Goal: Task Accomplishment & Management: Manage account settings

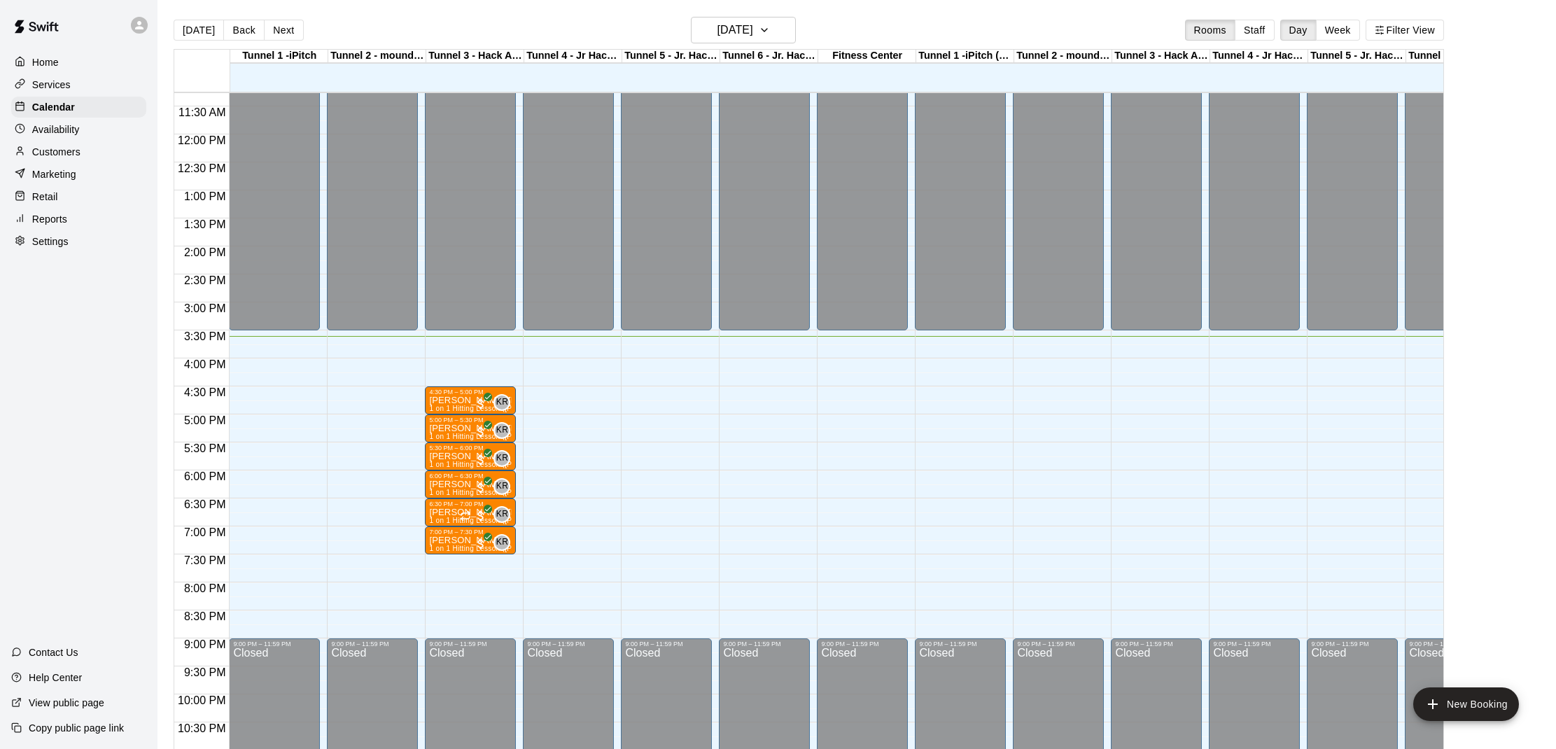
scroll to position [22, 0]
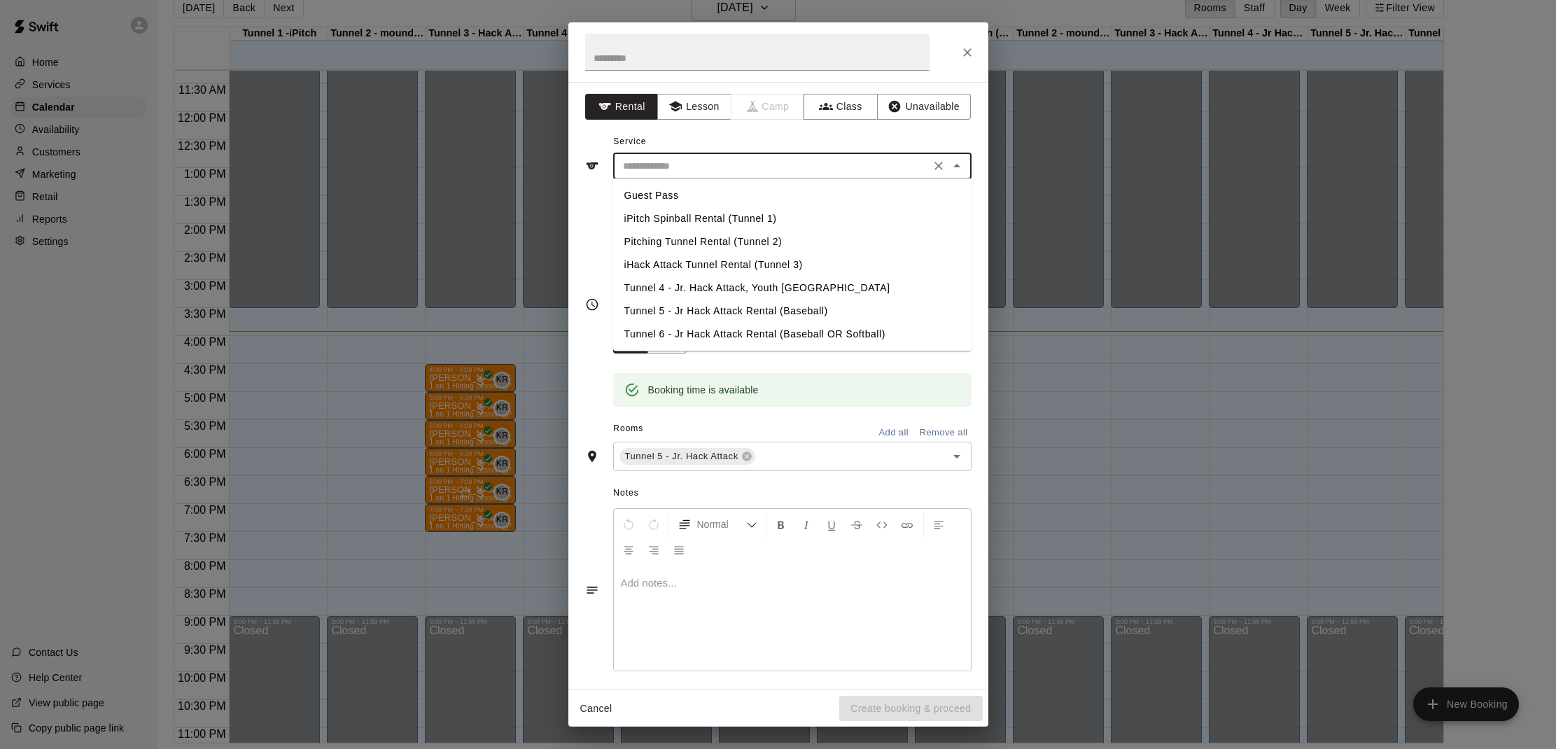
drag, startPoint x: 731, startPoint y: 165, endPoint x: 705, endPoint y: 259, distance: 97.1
click at [731, 165] on input "text" at bounding box center [771, 165] width 309 height 17
click at [691, 309] on li "Tunnel 5 - Jr Hack Attack Rental (Baseball)" at bounding box center [792, 311] width 358 height 23
type input "**********"
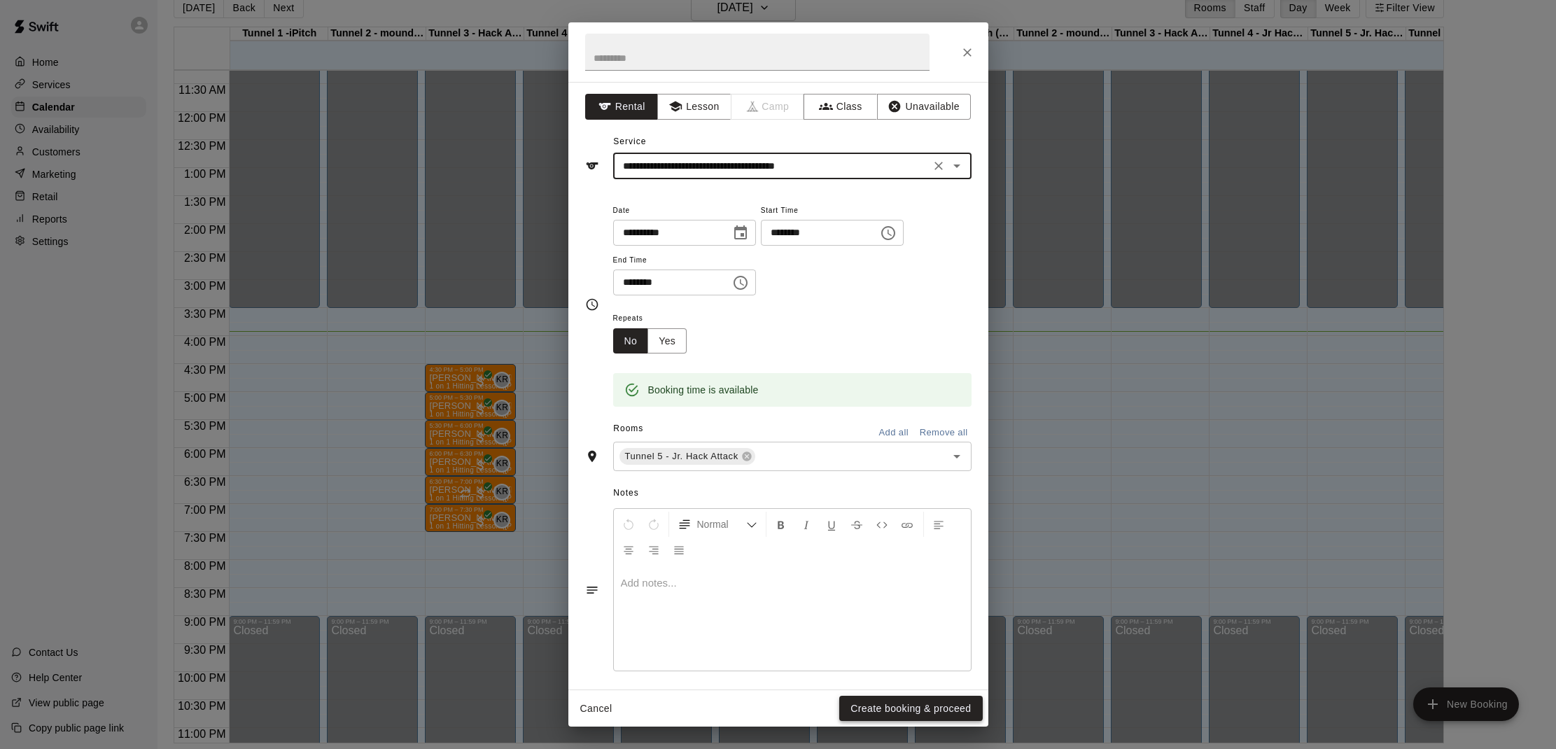
click at [913, 712] on button "Create booking & proceed" at bounding box center [910, 709] width 143 height 26
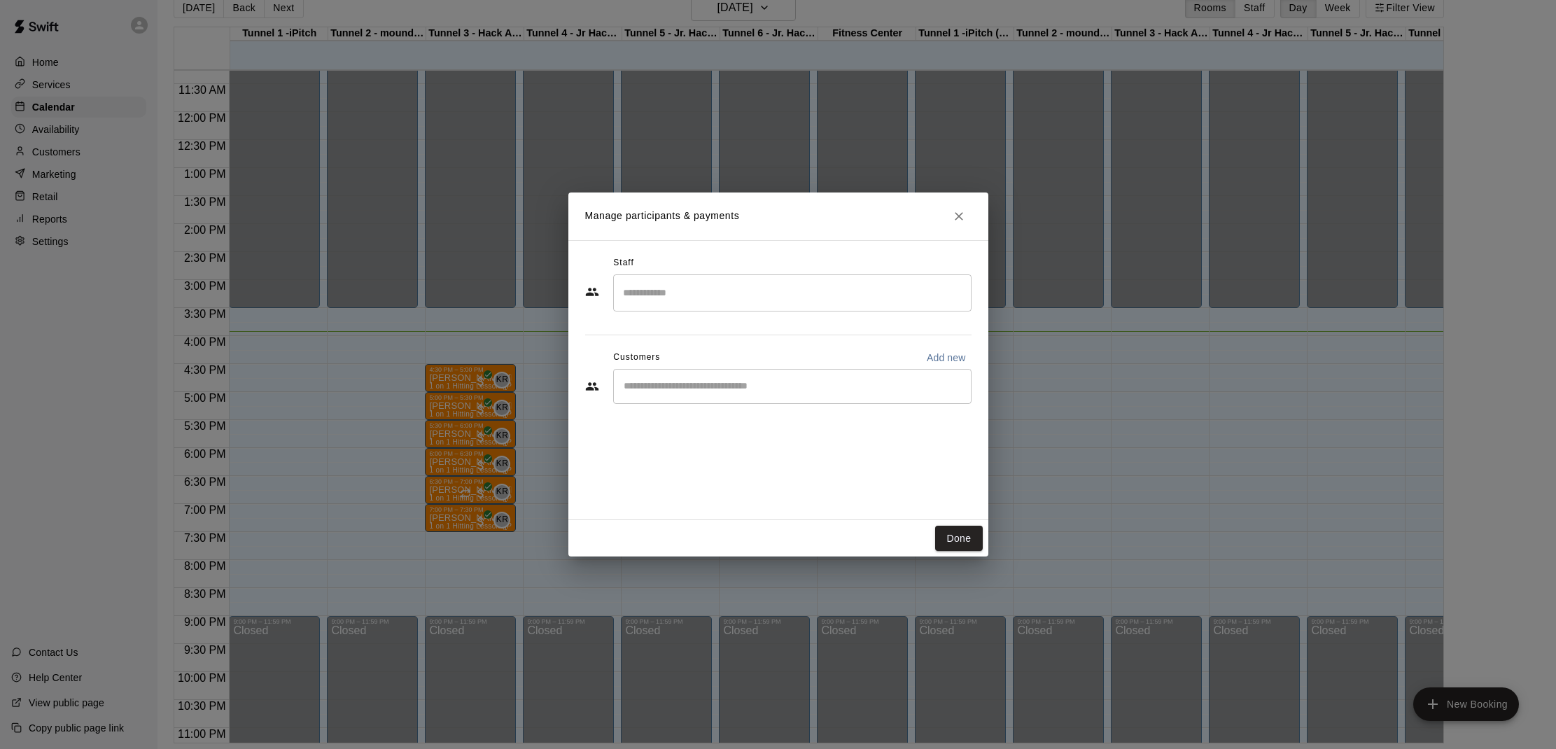
click at [746, 398] on div "​" at bounding box center [792, 386] width 358 height 35
type input "****"
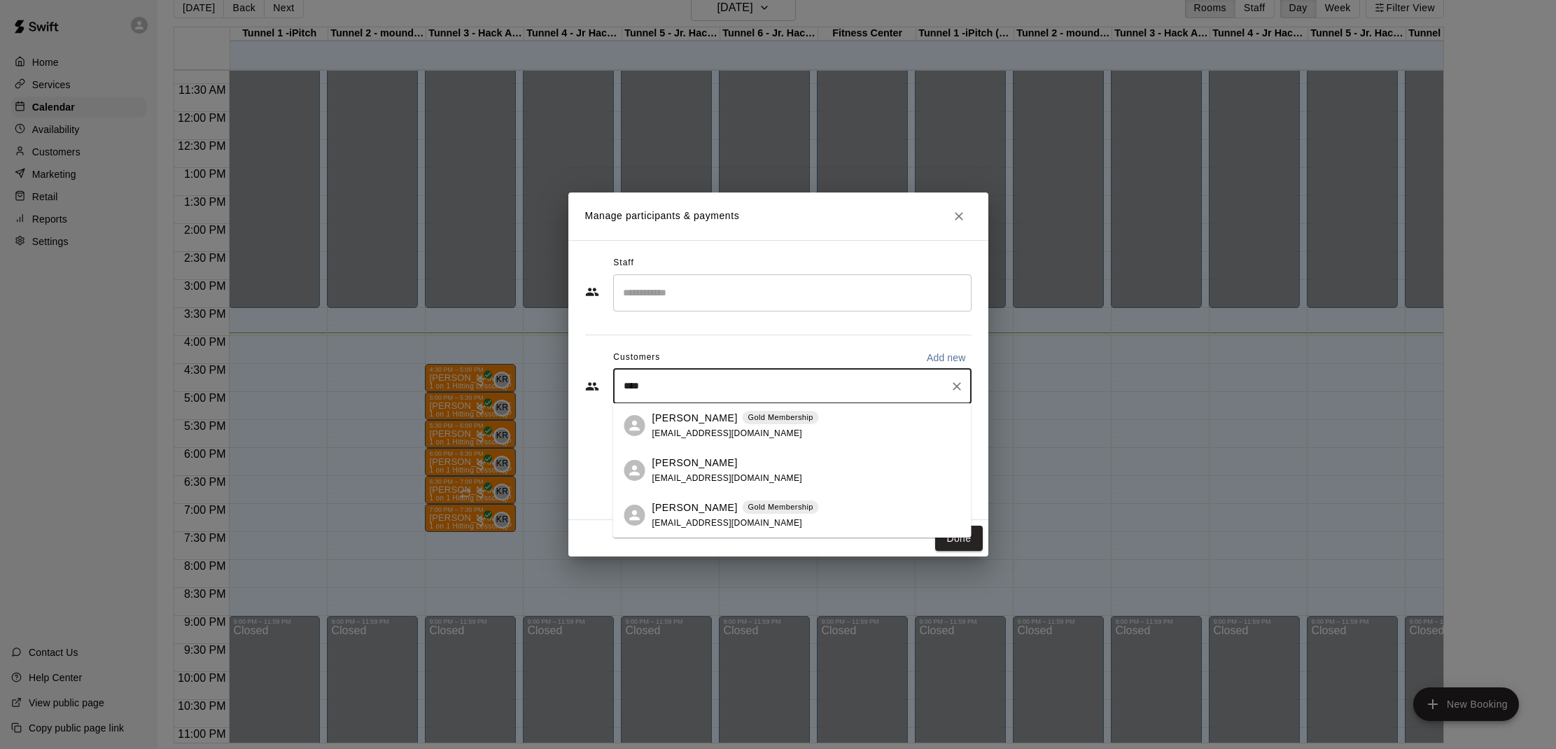
click at [687, 514] on p "[PERSON_NAME]" at bounding box center [694, 507] width 85 height 15
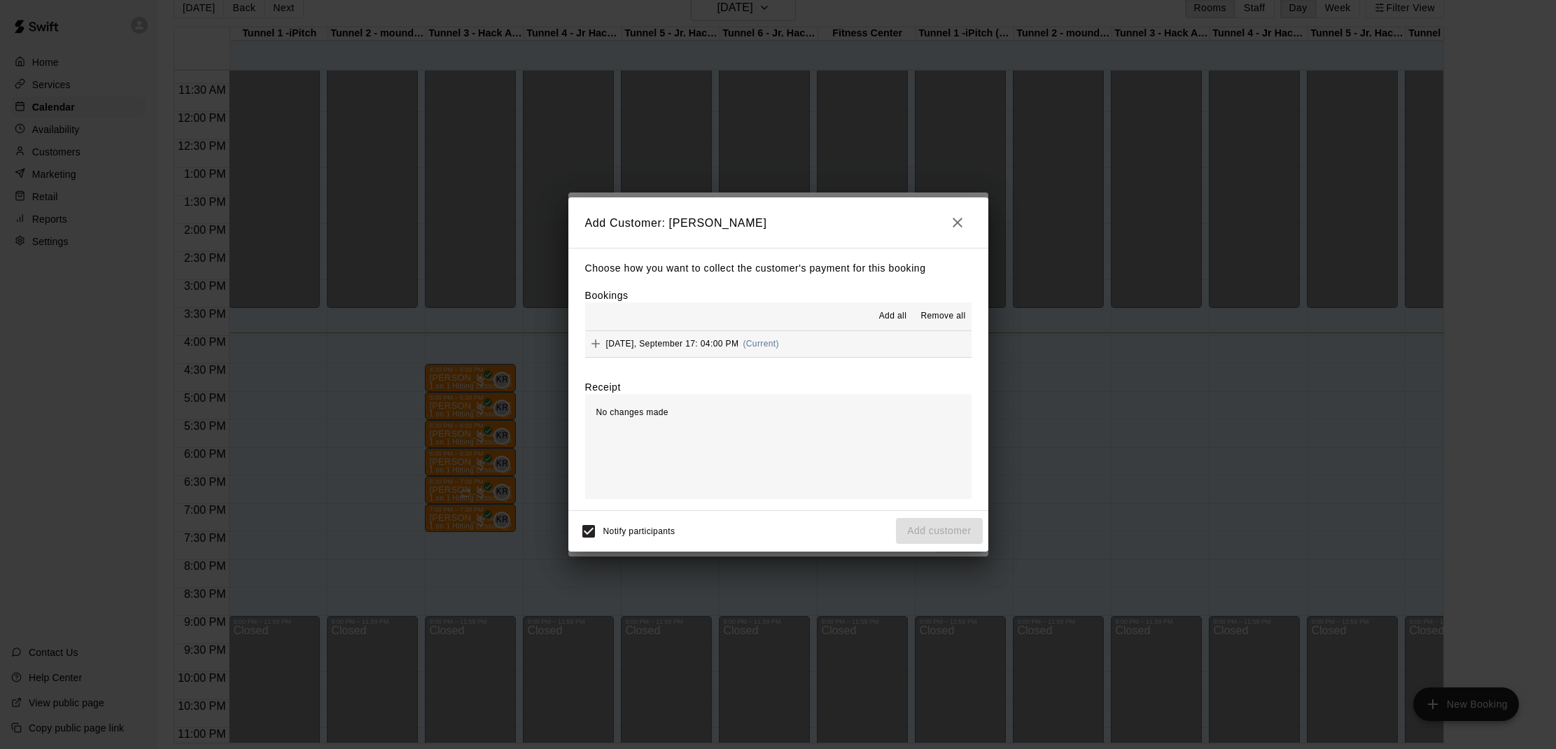
click at [885, 320] on span "Add all" at bounding box center [893, 316] width 28 height 14
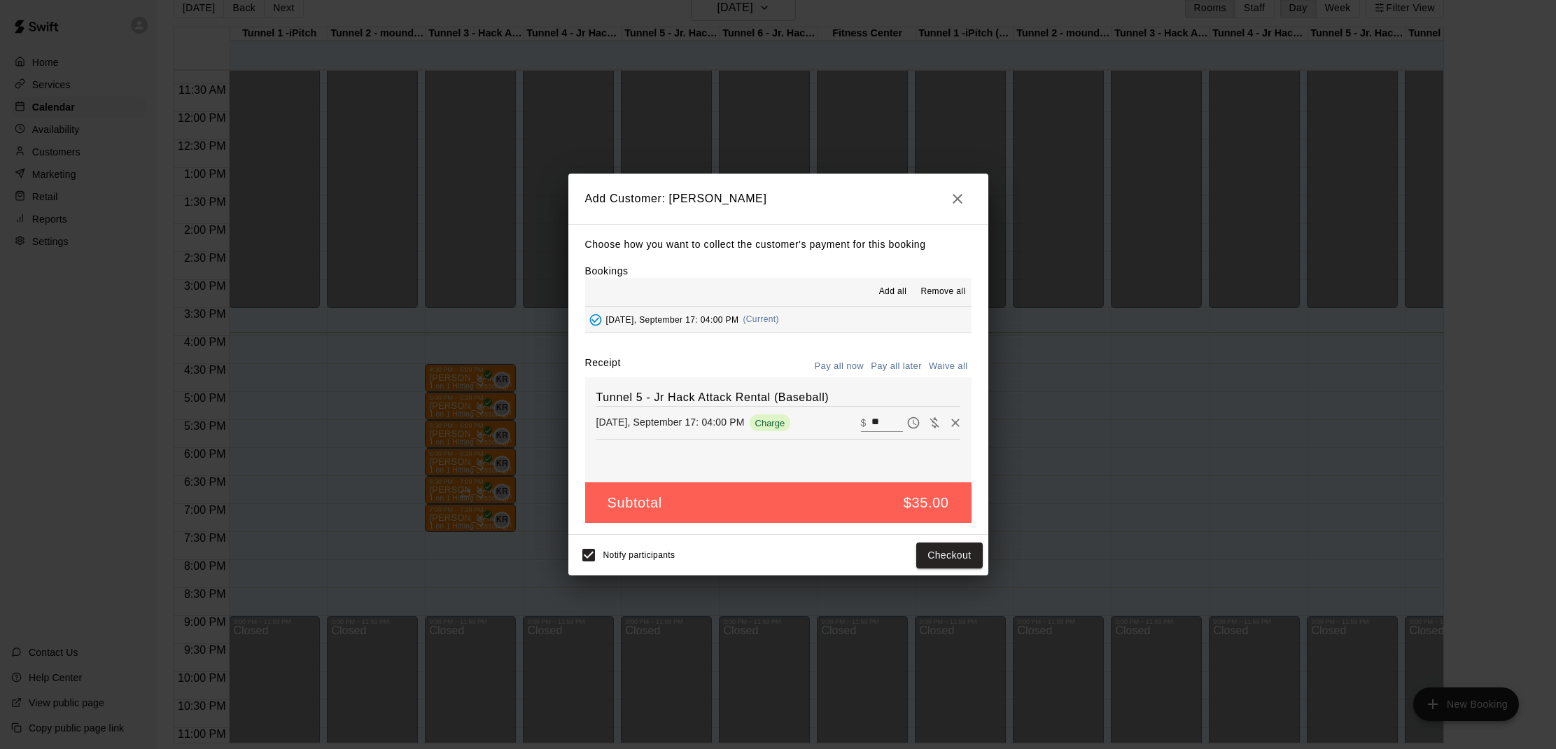
drag, startPoint x: 932, startPoint y: 360, endPoint x: 945, endPoint y: 372, distance: 17.3
click at [932, 360] on button "Waive all" at bounding box center [948, 367] width 46 height 22
type input "*"
click at [963, 551] on button "Add customer" at bounding box center [939, 555] width 86 height 26
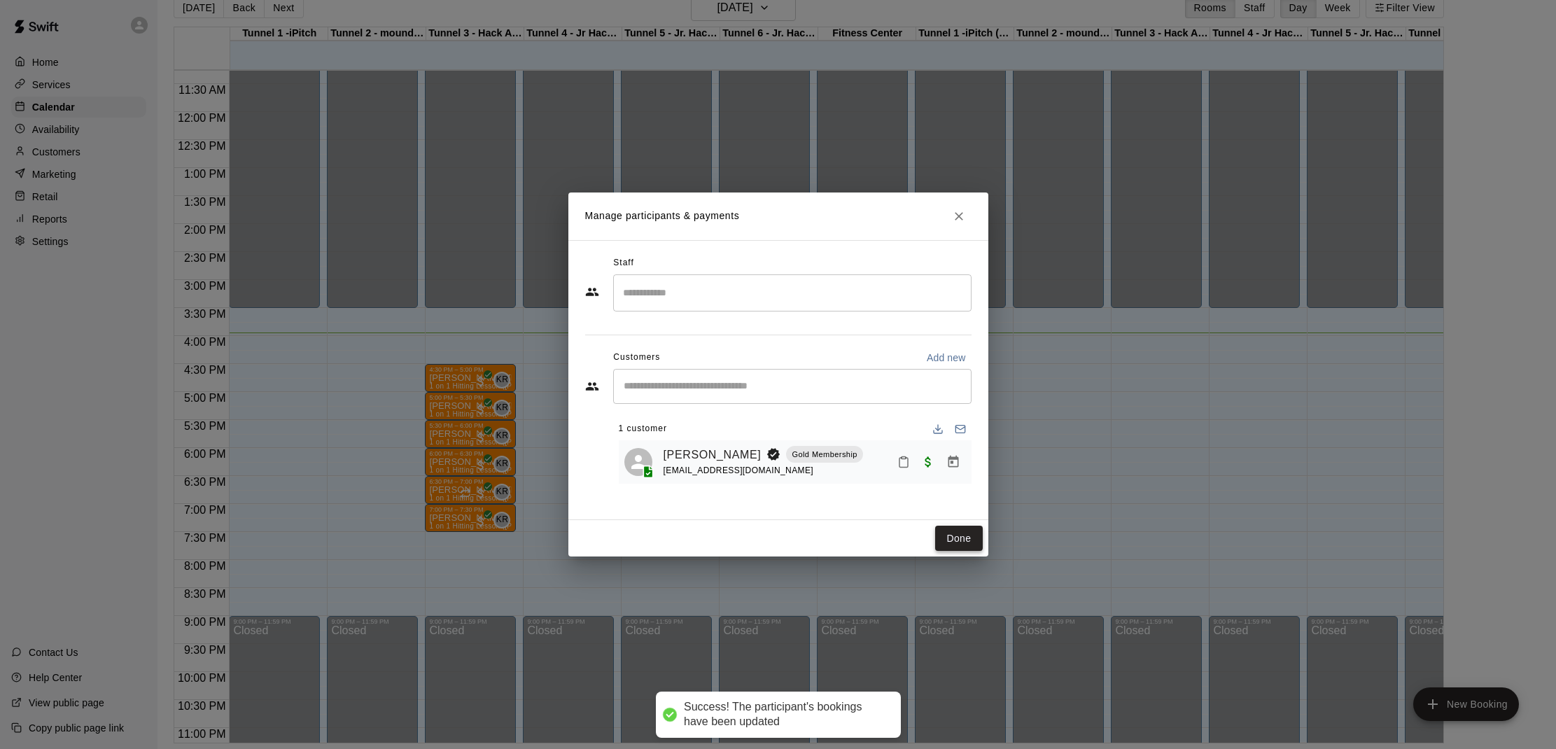
click at [971, 533] on button "Done" at bounding box center [958, 539] width 47 height 26
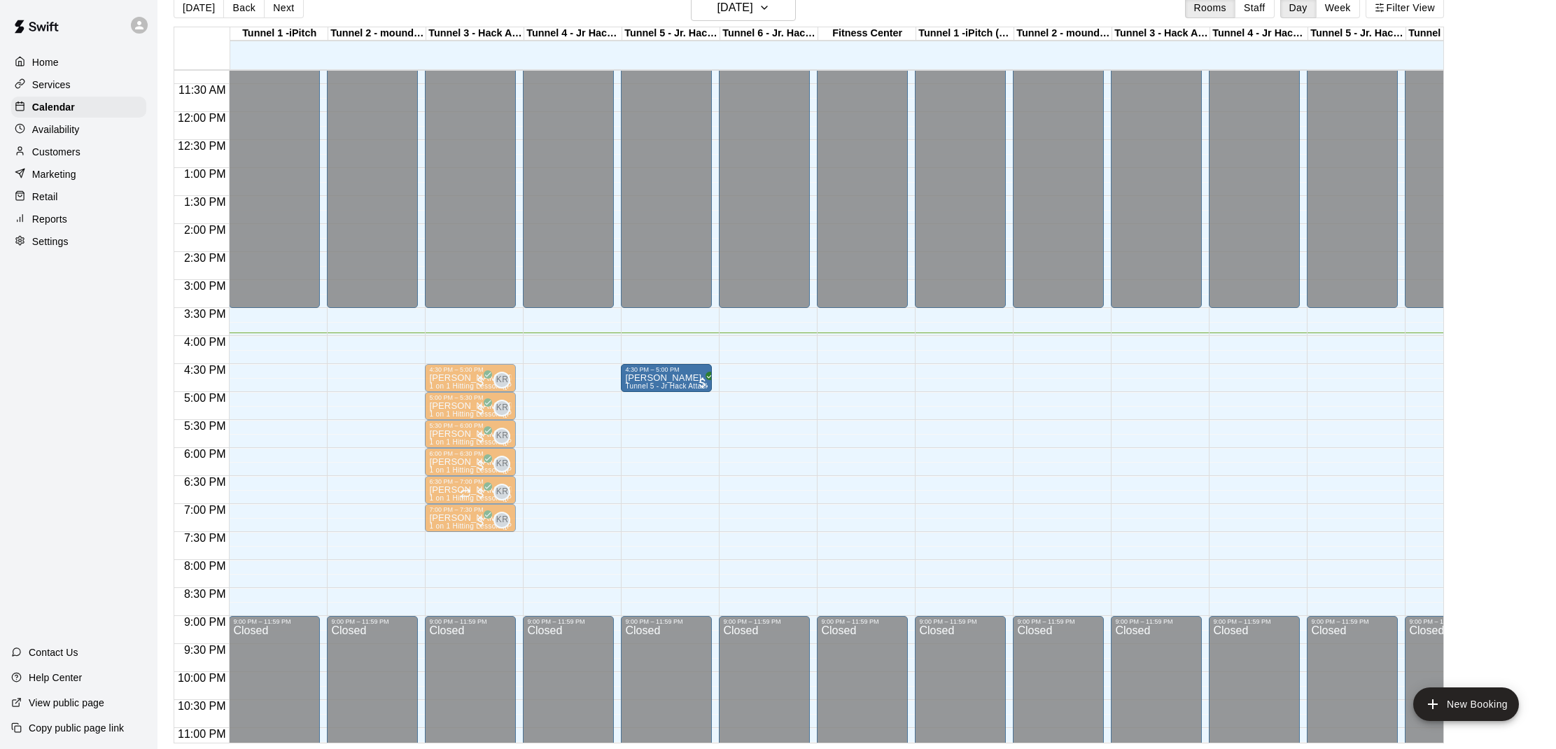
drag, startPoint x: 661, startPoint y: 351, endPoint x: 671, endPoint y: 381, distance: 32.3
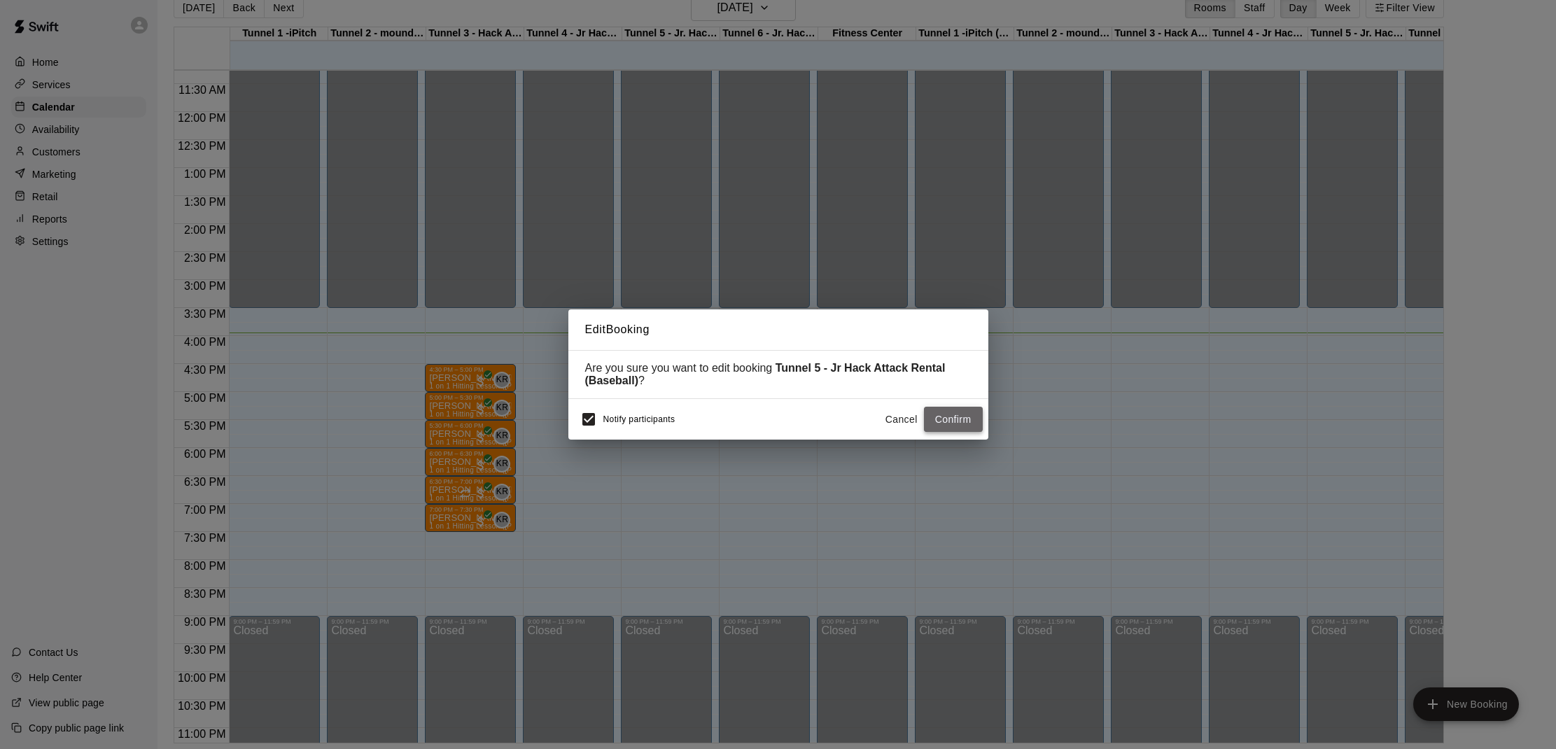
click at [952, 414] on button "Confirm" at bounding box center [953, 420] width 59 height 26
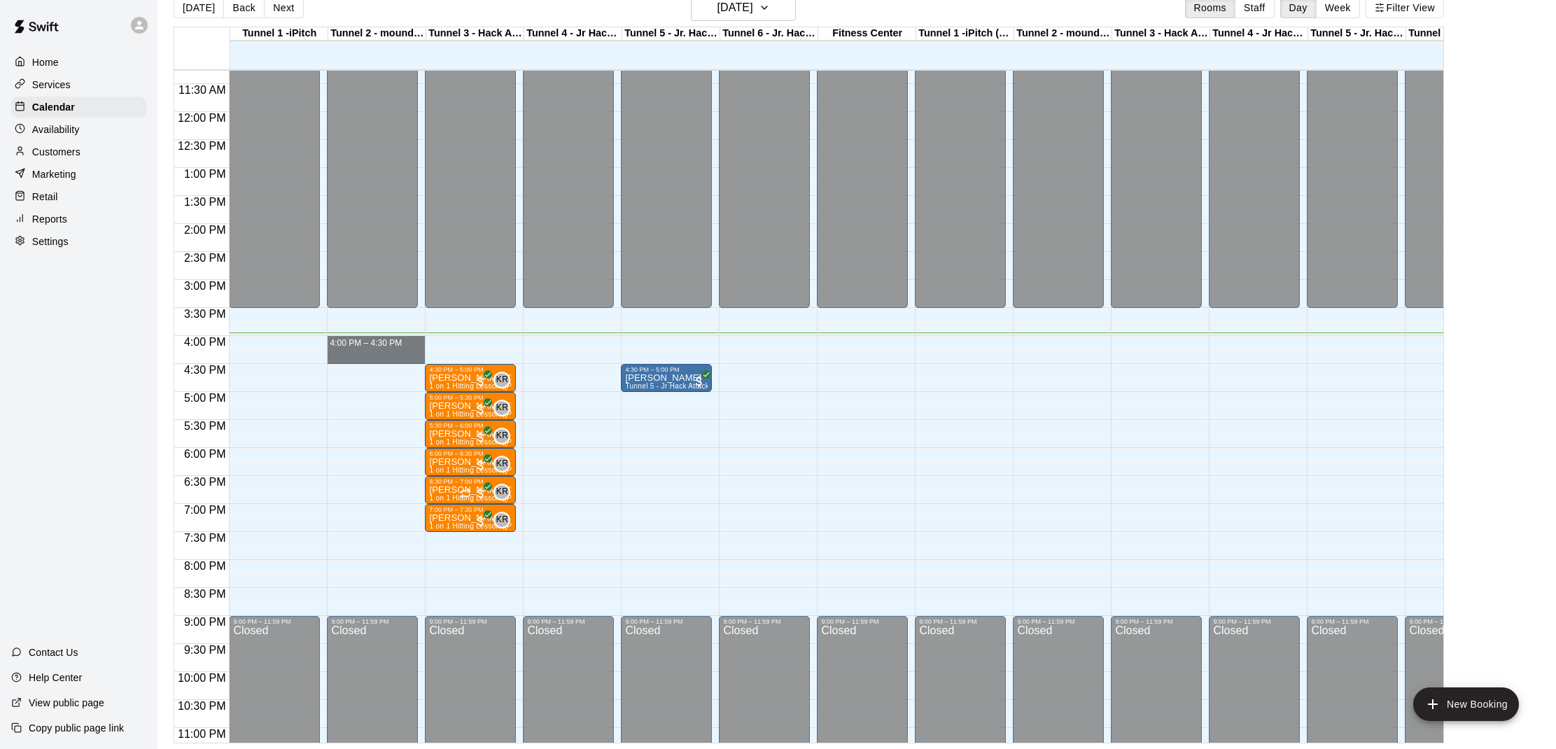
drag, startPoint x: 366, startPoint y: 339, endPoint x: 362, endPoint y: 351, distance: 13.3
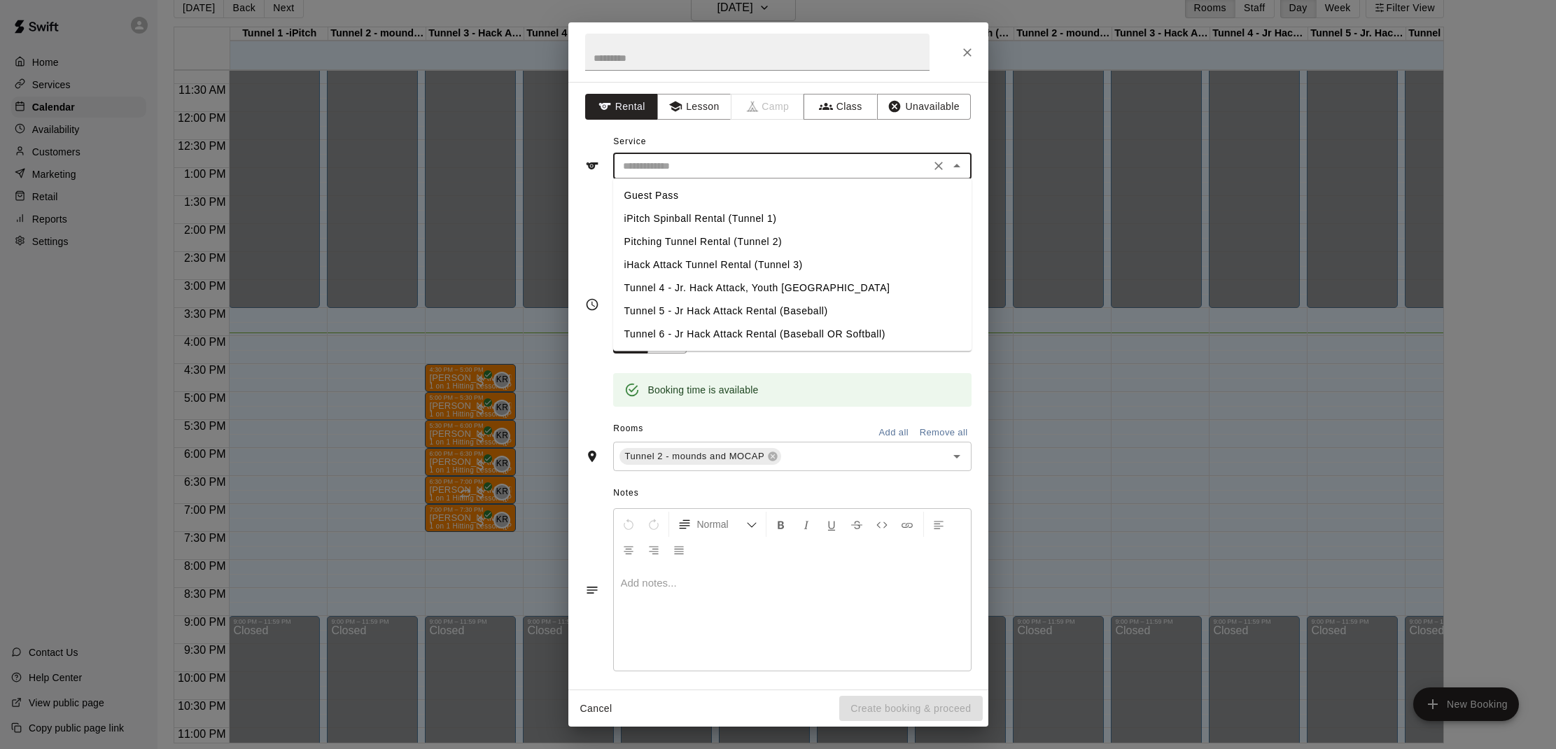
drag, startPoint x: 695, startPoint y: 160, endPoint x: 698, endPoint y: 167, distance: 7.2
click at [695, 161] on input "text" at bounding box center [771, 165] width 309 height 17
click at [677, 303] on li "Tunnel 5 - Jr Hack Attack Rental (Baseball)" at bounding box center [792, 311] width 358 height 23
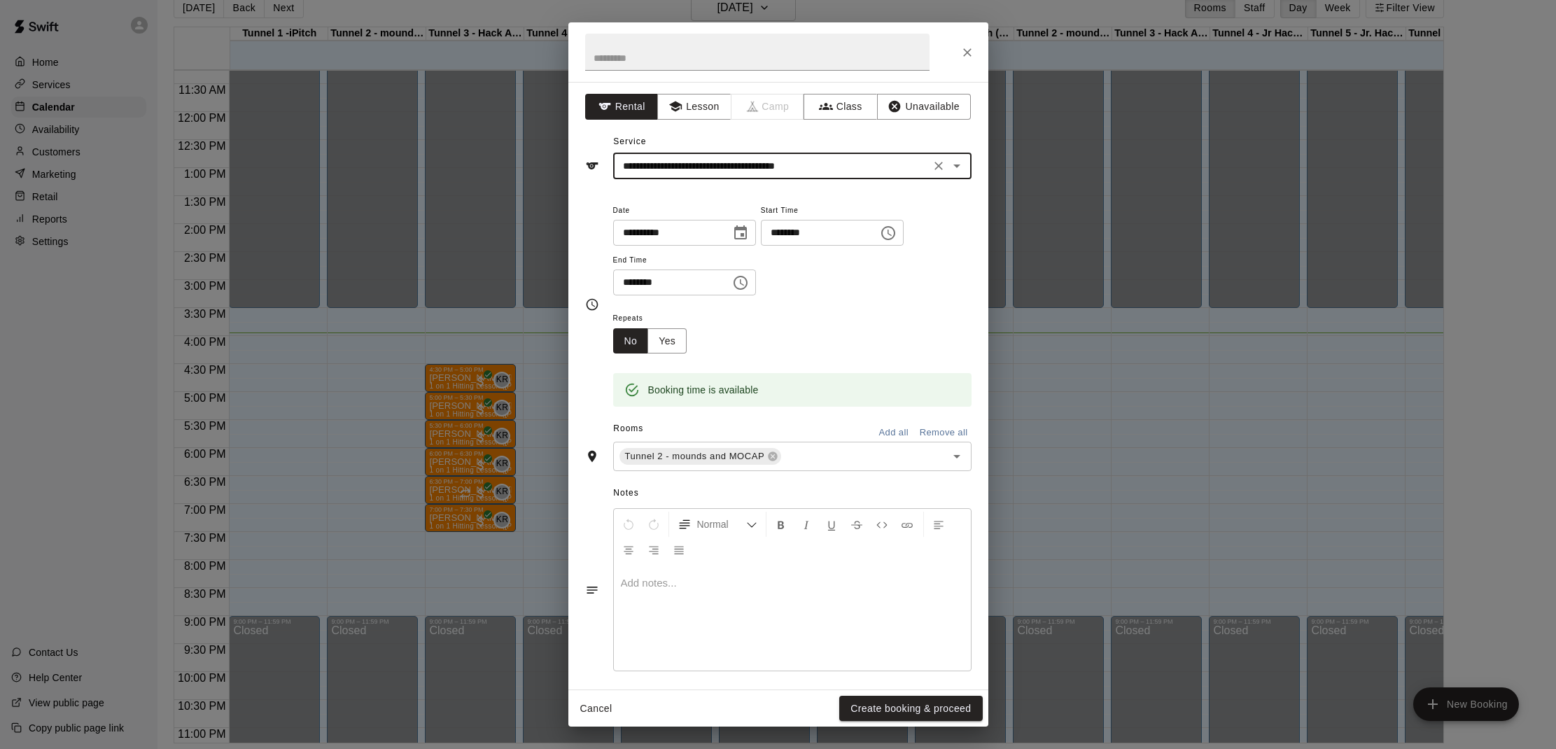
click at [897, 169] on input "**********" at bounding box center [771, 165] width 309 height 17
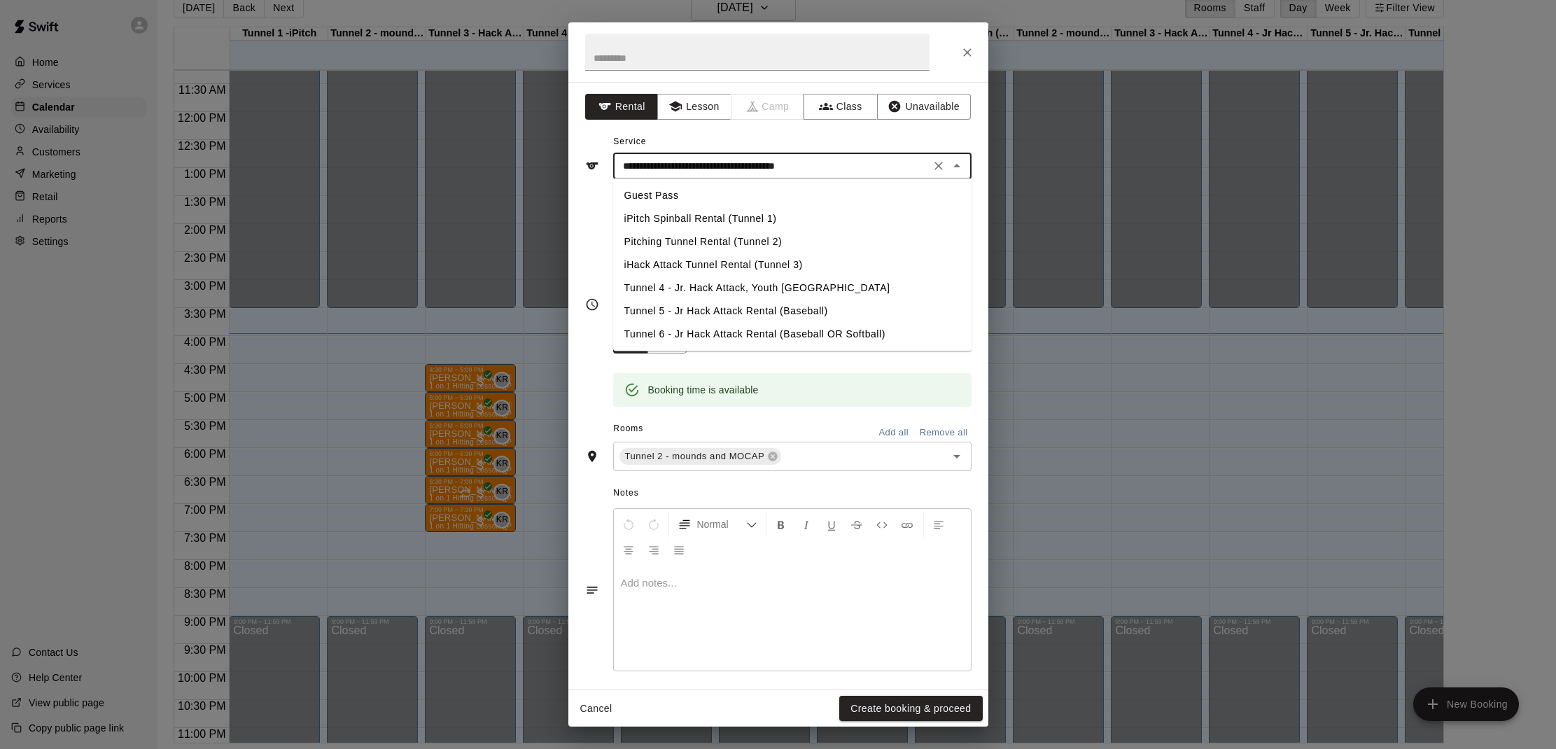
click at [794, 239] on li "Pitching Tunnel Rental (Tunnel 2)" at bounding box center [792, 241] width 358 height 23
type input "**********"
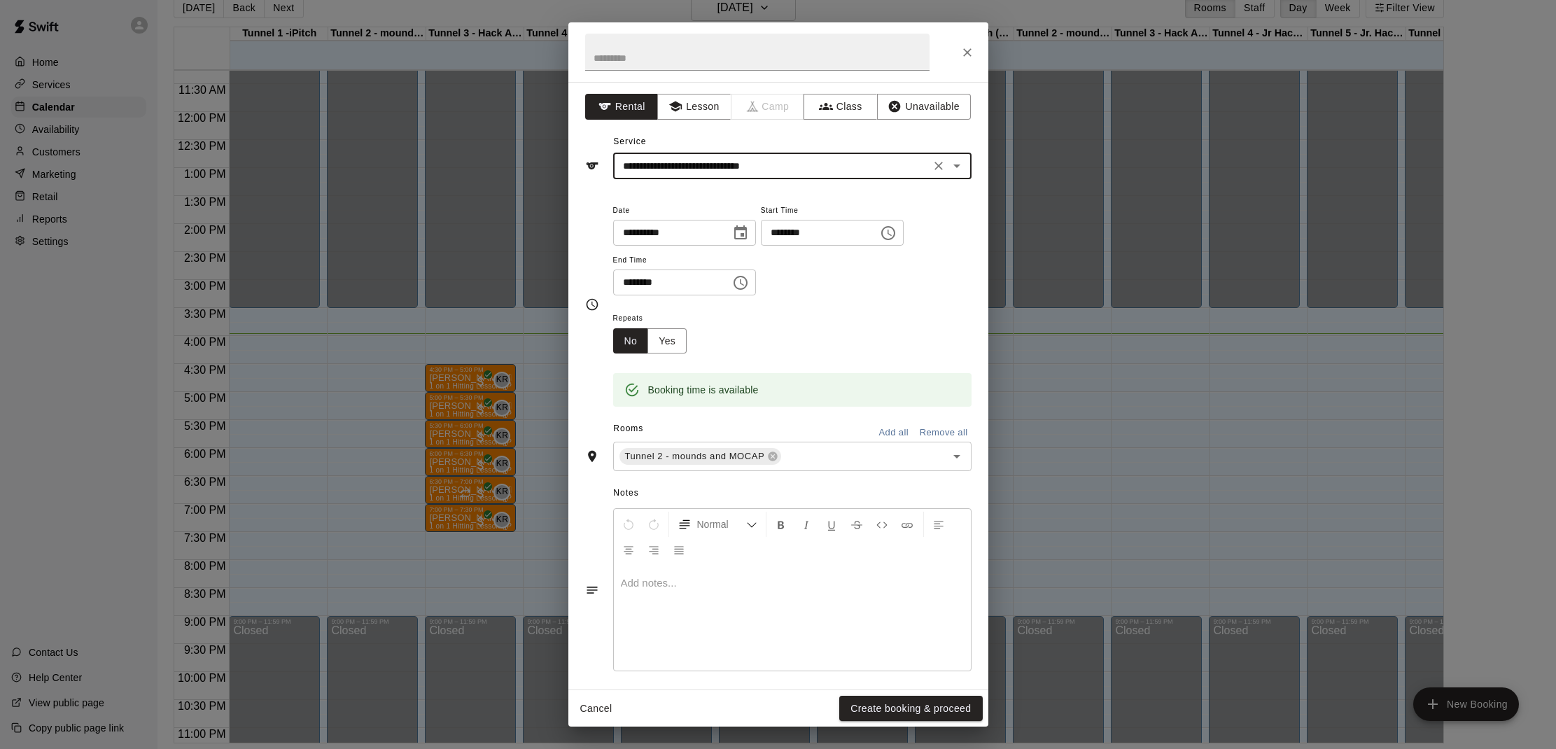
click at [909, 701] on button "Create booking & proceed" at bounding box center [910, 709] width 143 height 26
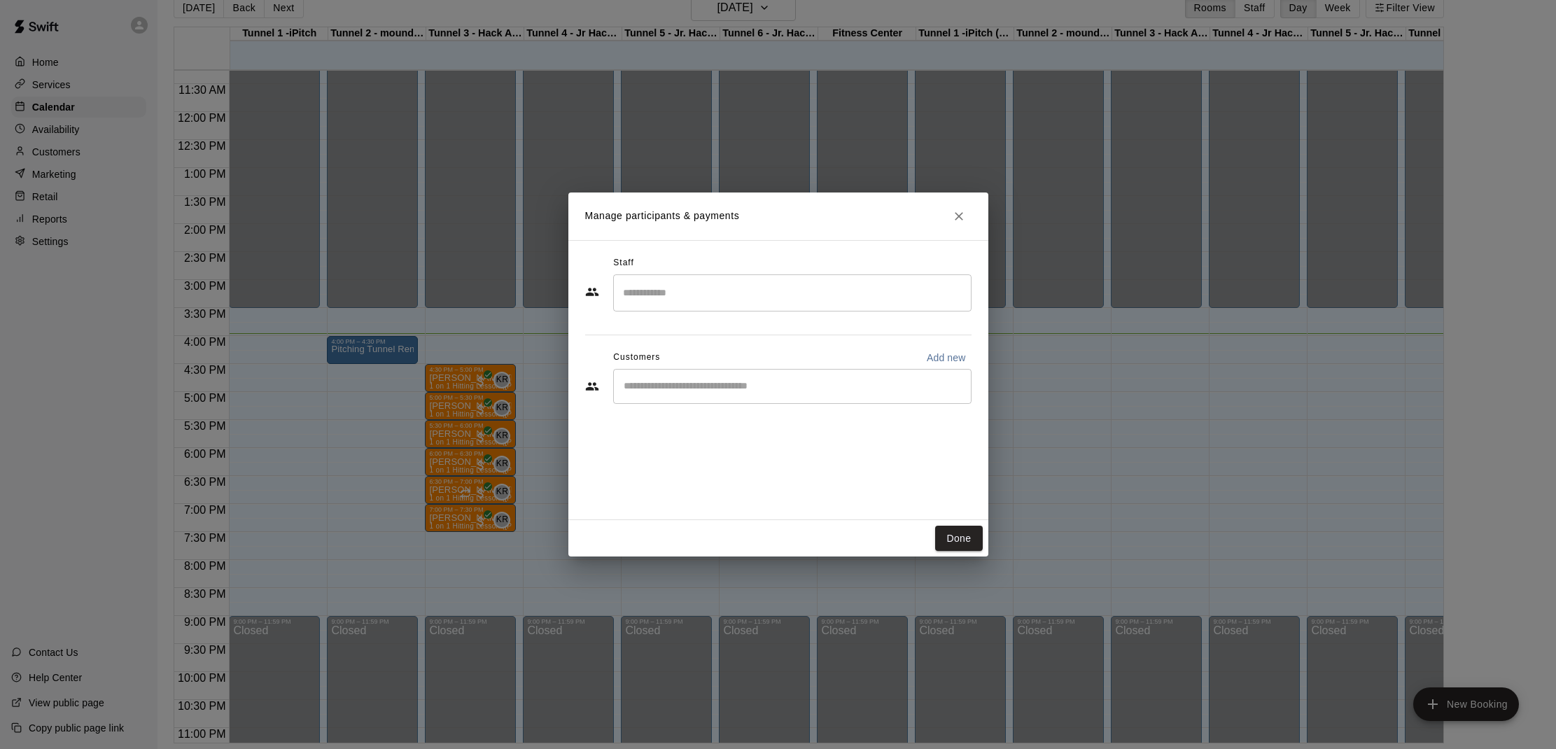
click at [707, 392] on input "Start typing to search customers..." at bounding box center [792, 386] width 346 height 14
type input "****"
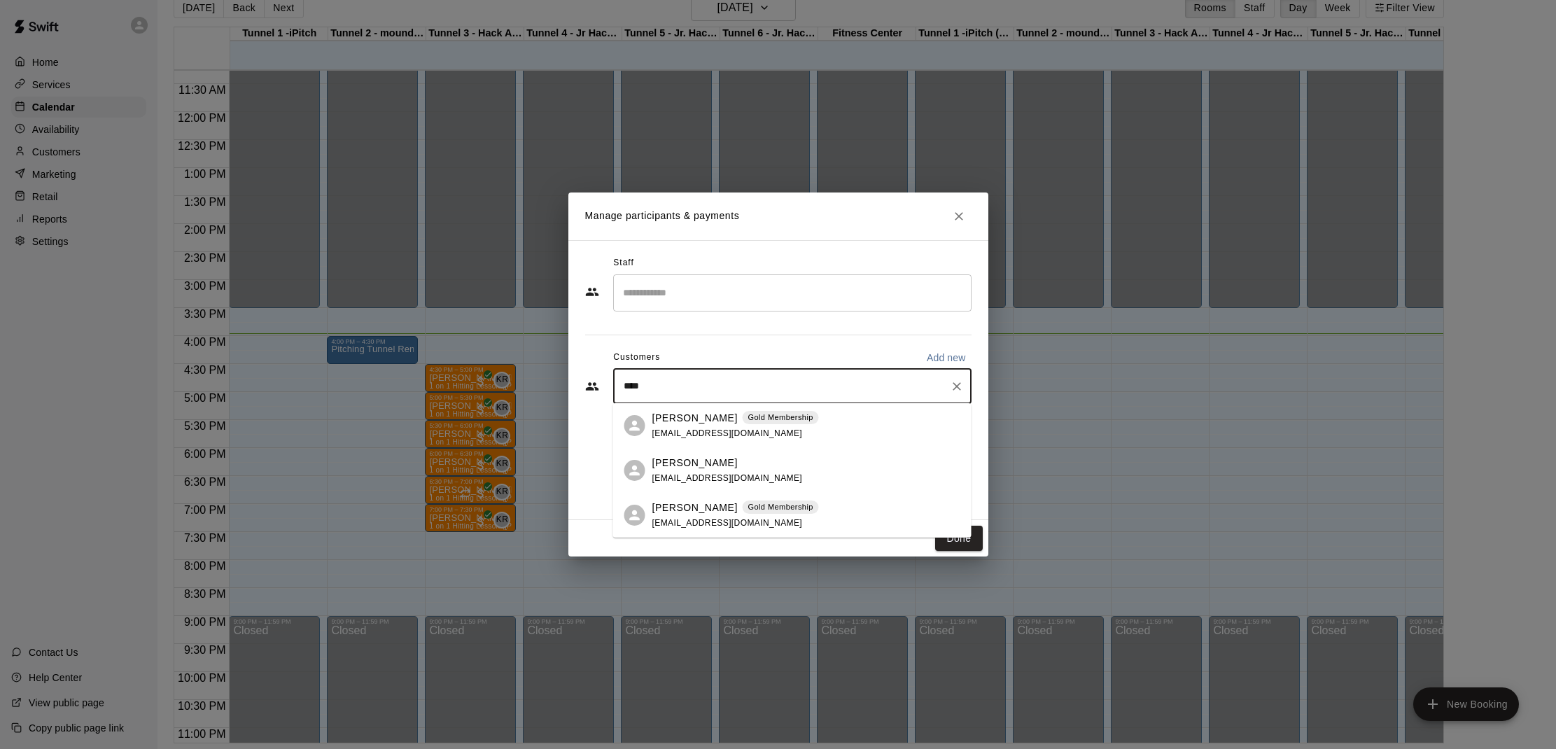
click at [672, 509] on p "[PERSON_NAME]" at bounding box center [694, 507] width 85 height 15
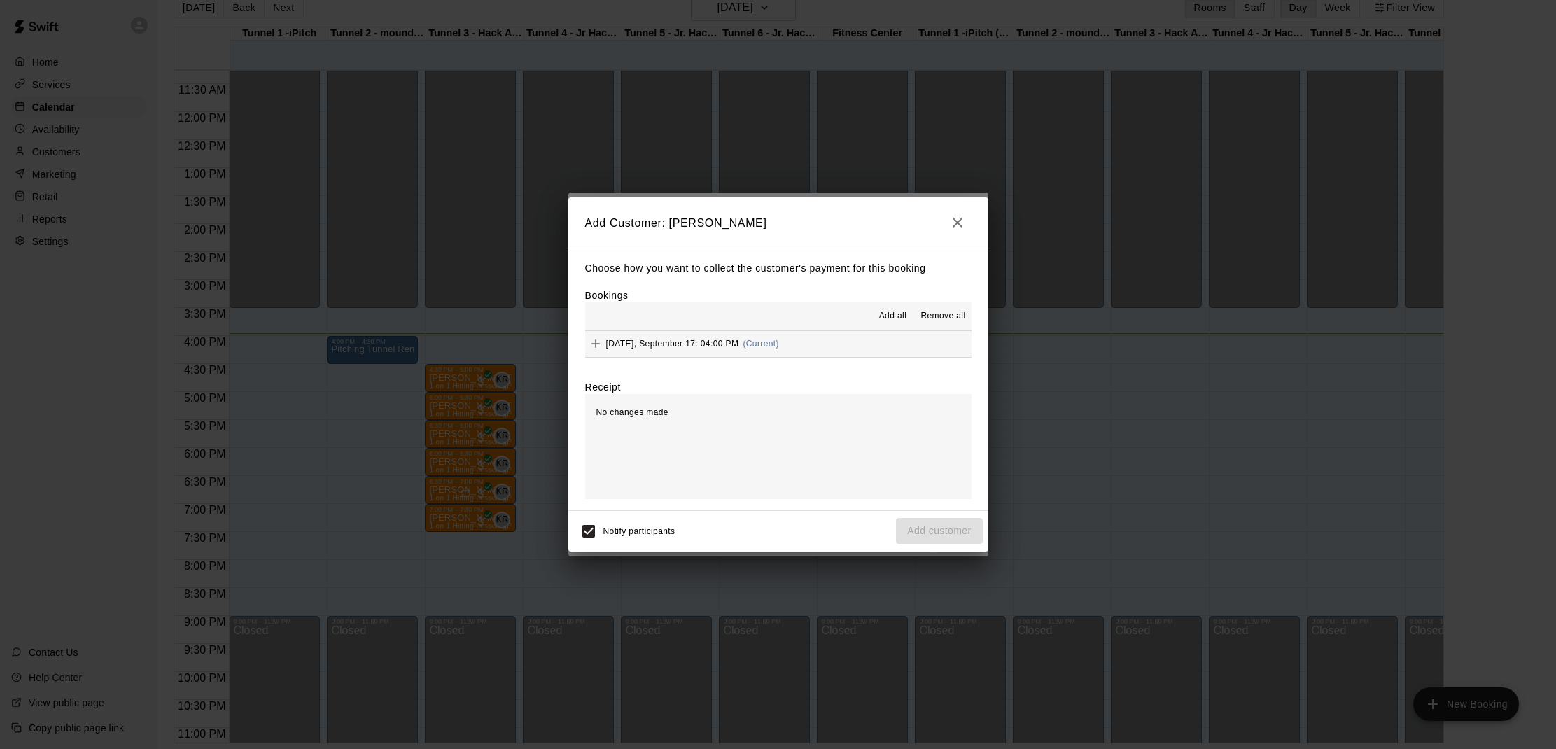
drag, startPoint x: 891, startPoint y: 307, endPoint x: 954, endPoint y: 326, distance: 65.8
click at [895, 309] on button "Add all" at bounding box center [892, 316] width 45 height 22
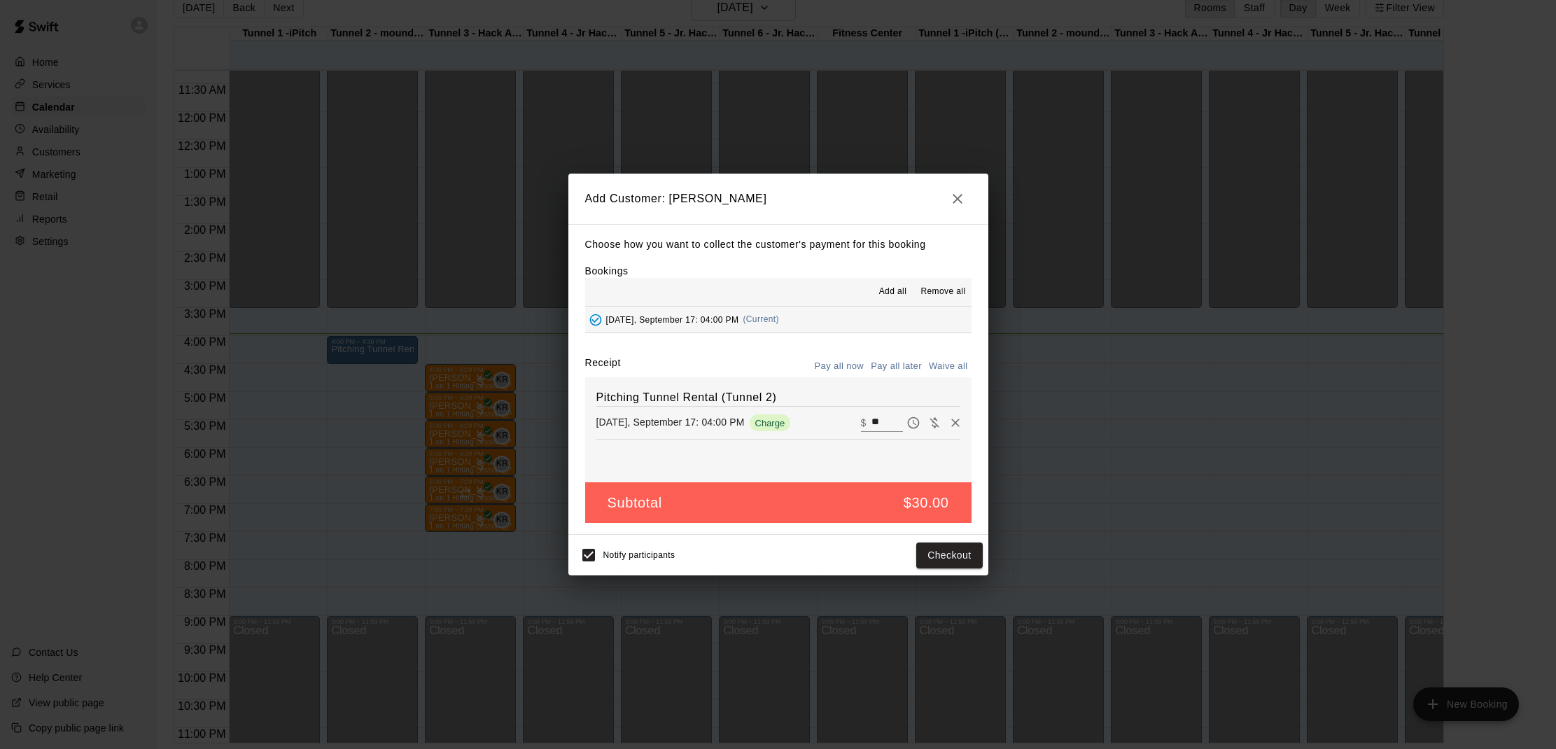
drag, startPoint x: 950, startPoint y: 365, endPoint x: 966, endPoint y: 388, distance: 28.0
click at [950, 365] on button "Waive all" at bounding box center [948, 367] width 46 height 22
type input "*"
click at [933, 547] on button "Add customer" at bounding box center [939, 555] width 86 height 26
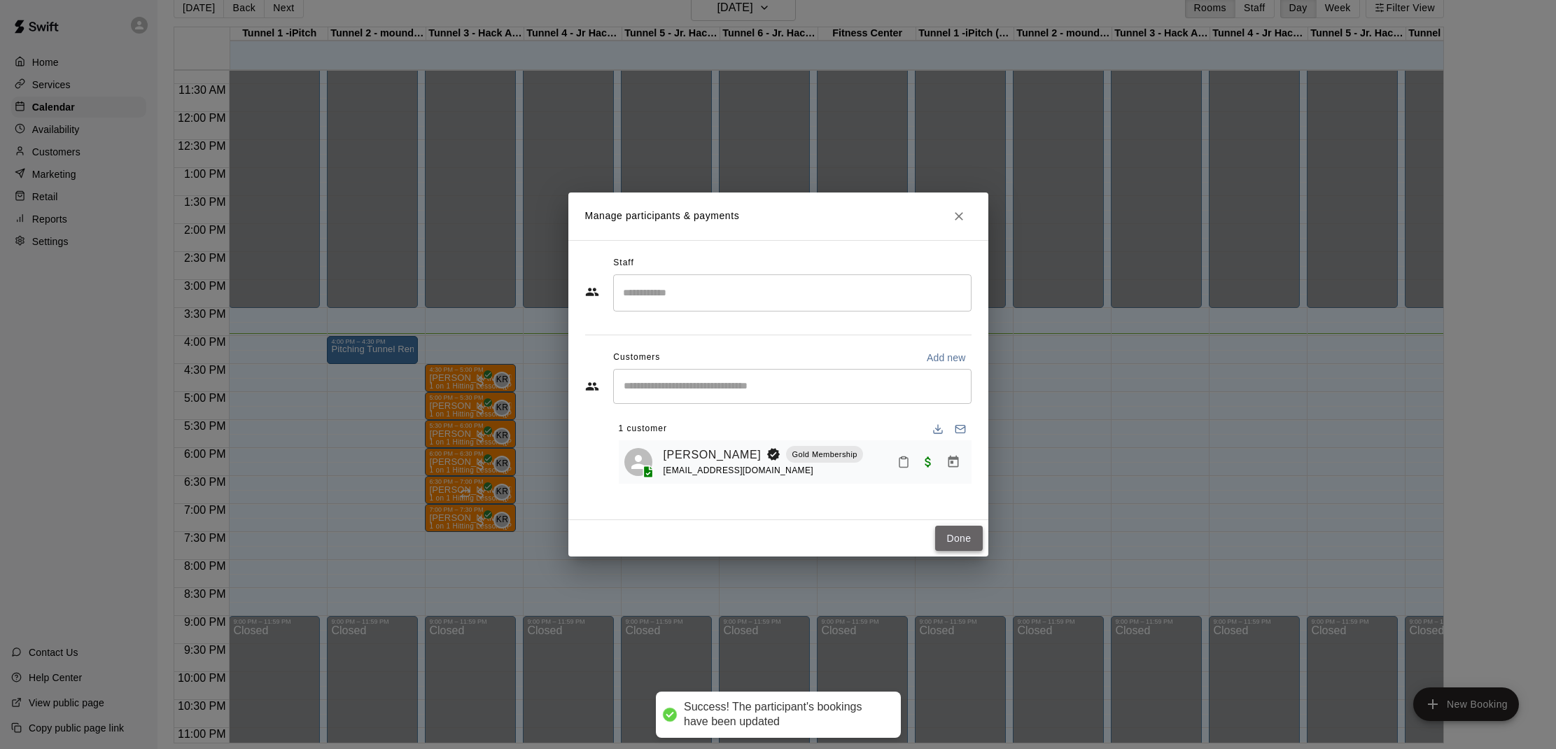
click at [952, 547] on button "Done" at bounding box center [958, 539] width 47 height 26
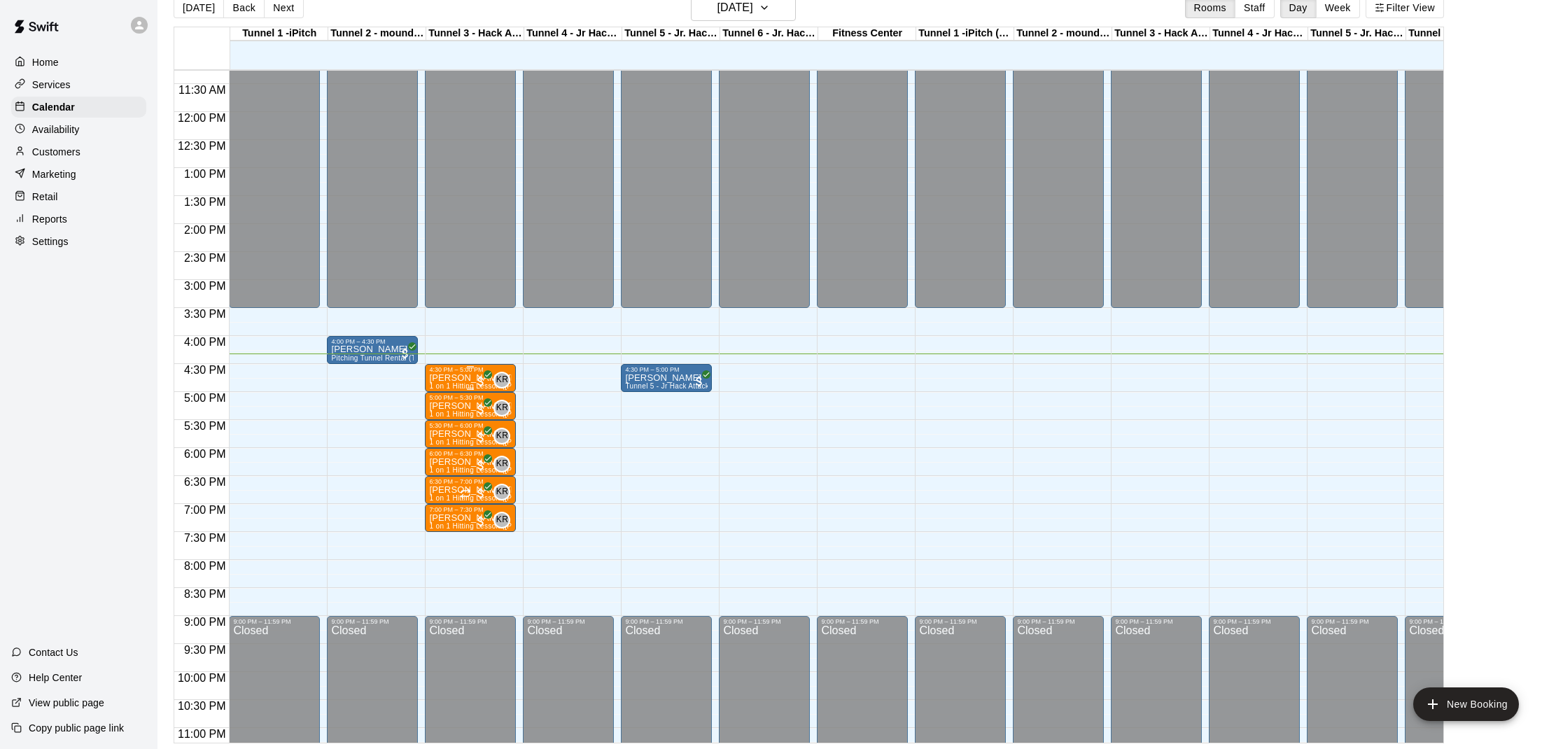
click at [449, 378] on p "[PERSON_NAME] [PERSON_NAME]" at bounding box center [470, 378] width 83 height 0
click at [442, 425] on img "edit" at bounding box center [444, 426] width 16 height 16
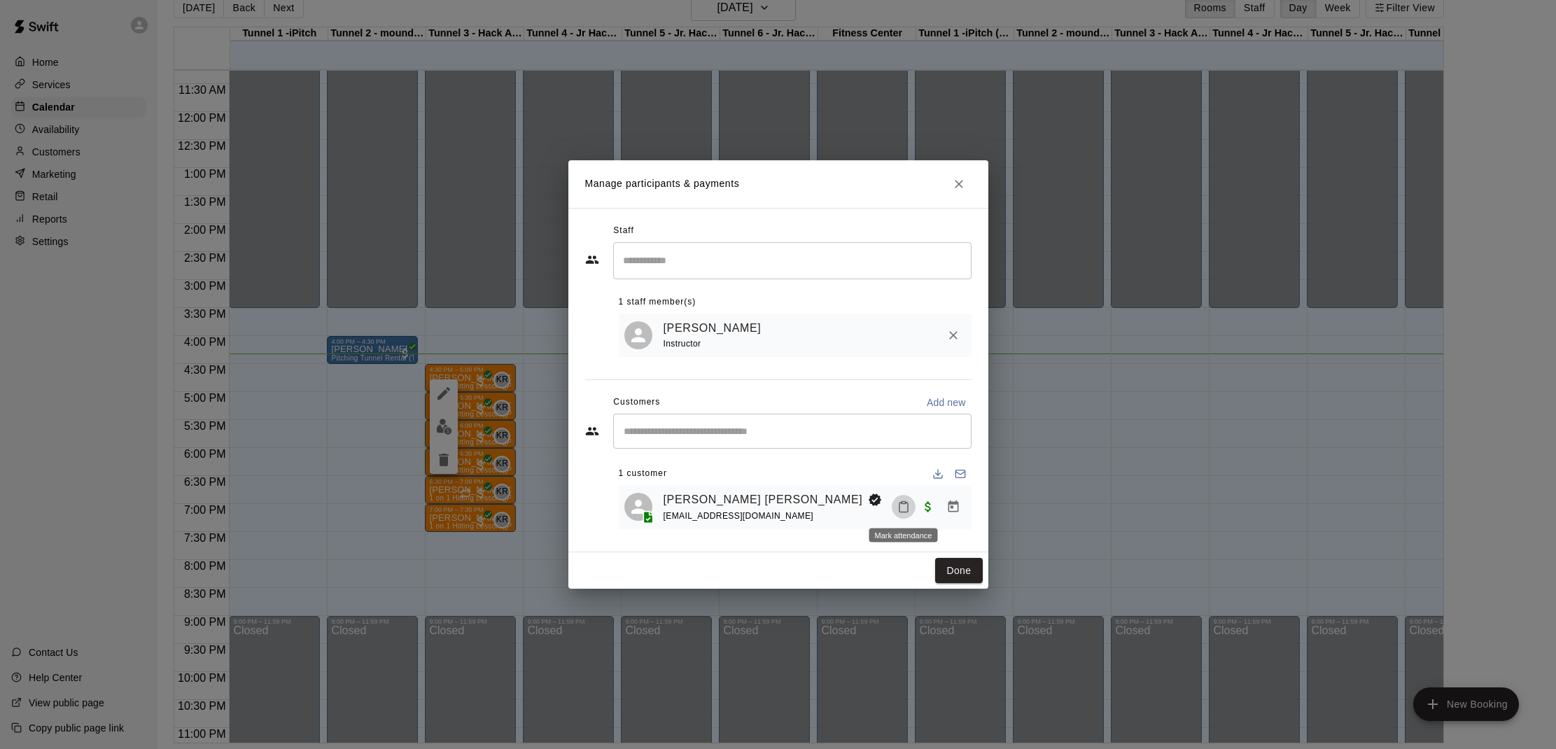
click at [901, 499] on button "Mark attendance" at bounding box center [904, 507] width 24 height 24
click at [933, 500] on li "[PERSON_NAME] attended" at bounding box center [985, 506] width 164 height 22
click at [963, 562] on button "Done" at bounding box center [958, 571] width 47 height 26
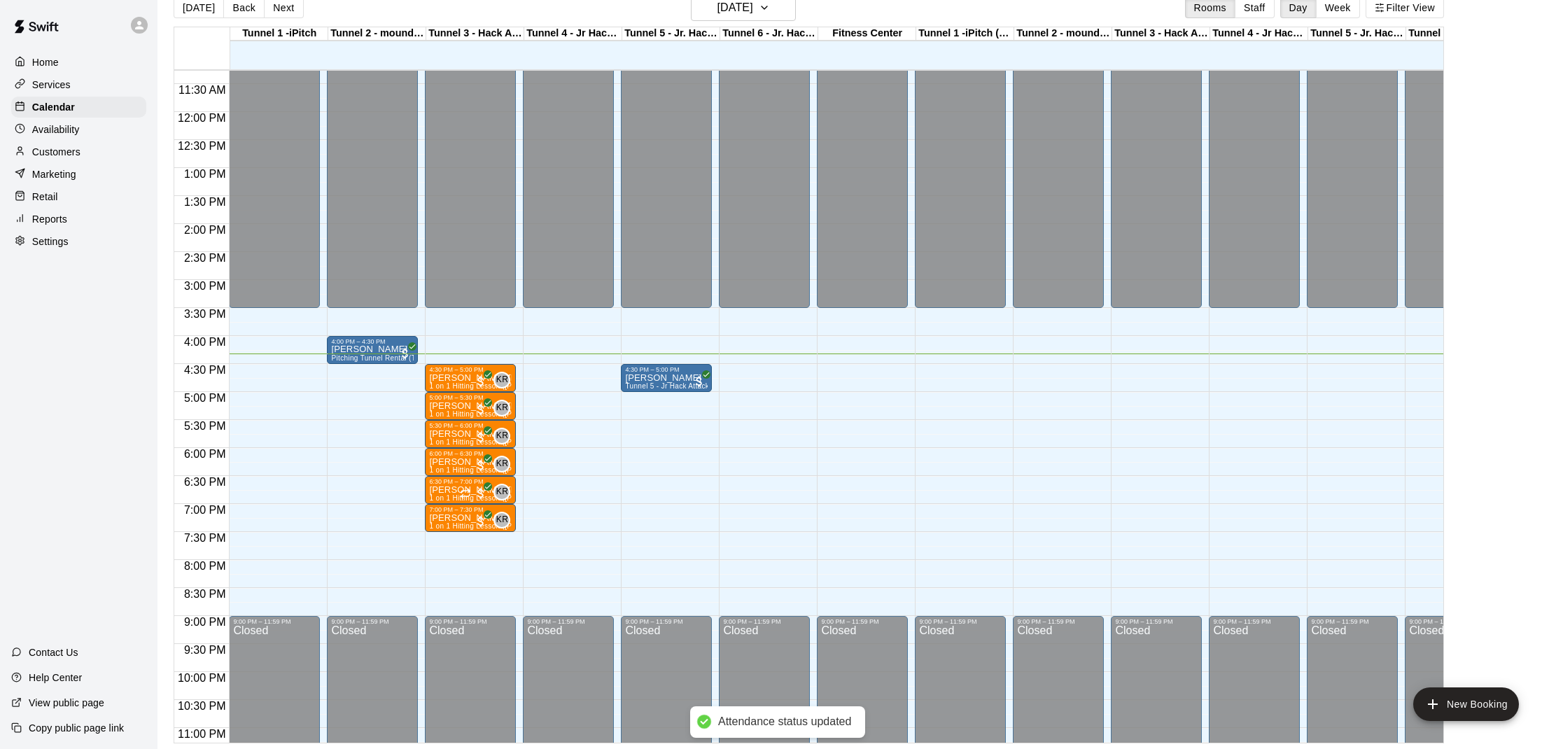
scroll to position [631, 0]
drag, startPoint x: 758, startPoint y: 380, endPoint x: 758, endPoint y: 404, distance: 24.5
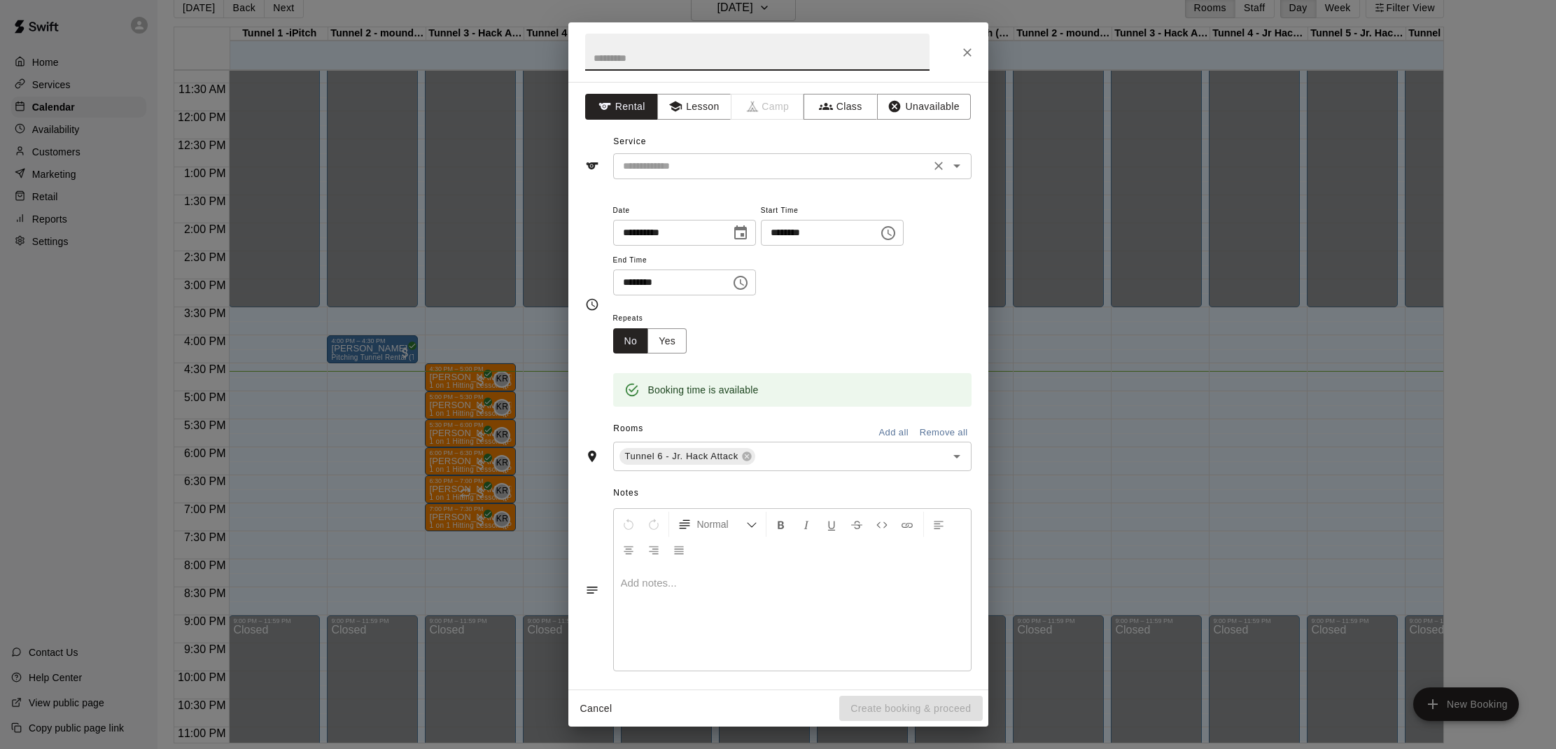
click at [726, 172] on input "text" at bounding box center [771, 165] width 309 height 17
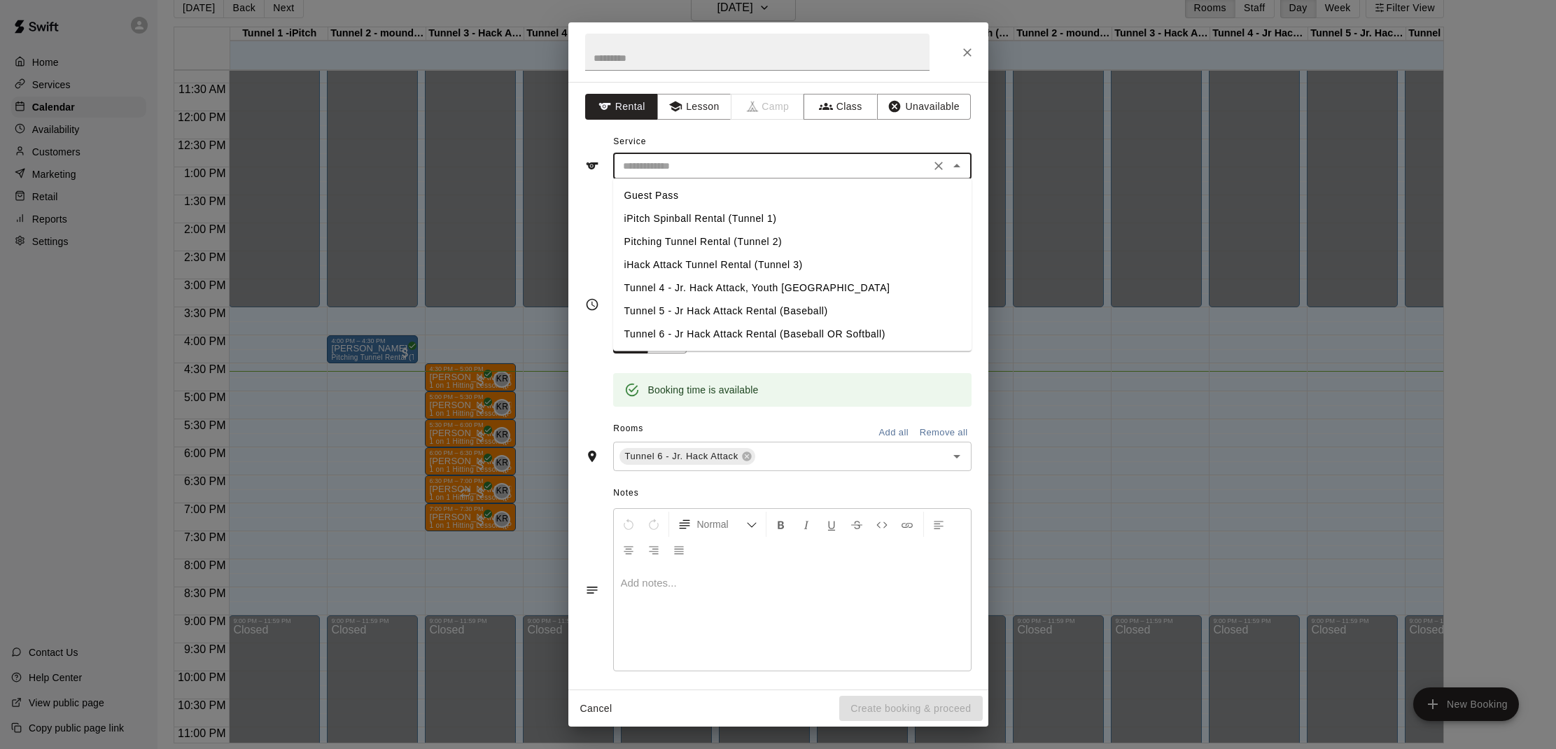
drag, startPoint x: 703, startPoint y: 328, endPoint x: 710, endPoint y: 351, distance: 24.1
click at [704, 328] on li "Tunnel 6 - Jr Hack Attack Rental (Baseball OR Softball)" at bounding box center [792, 334] width 358 height 23
type input "**********"
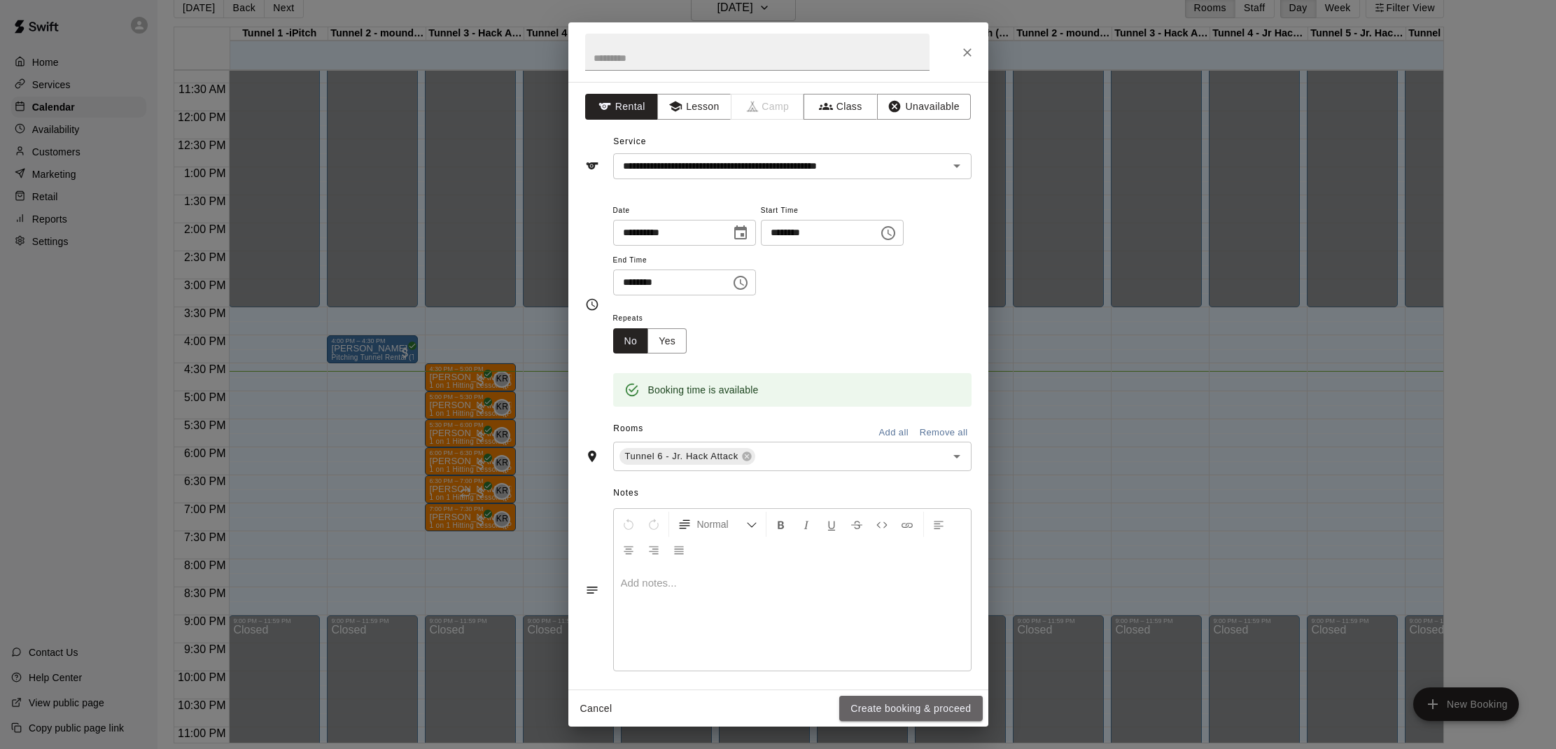
drag, startPoint x: 893, startPoint y: 703, endPoint x: 885, endPoint y: 691, distance: 13.6
click at [894, 703] on button "Create booking & proceed" at bounding box center [910, 709] width 143 height 26
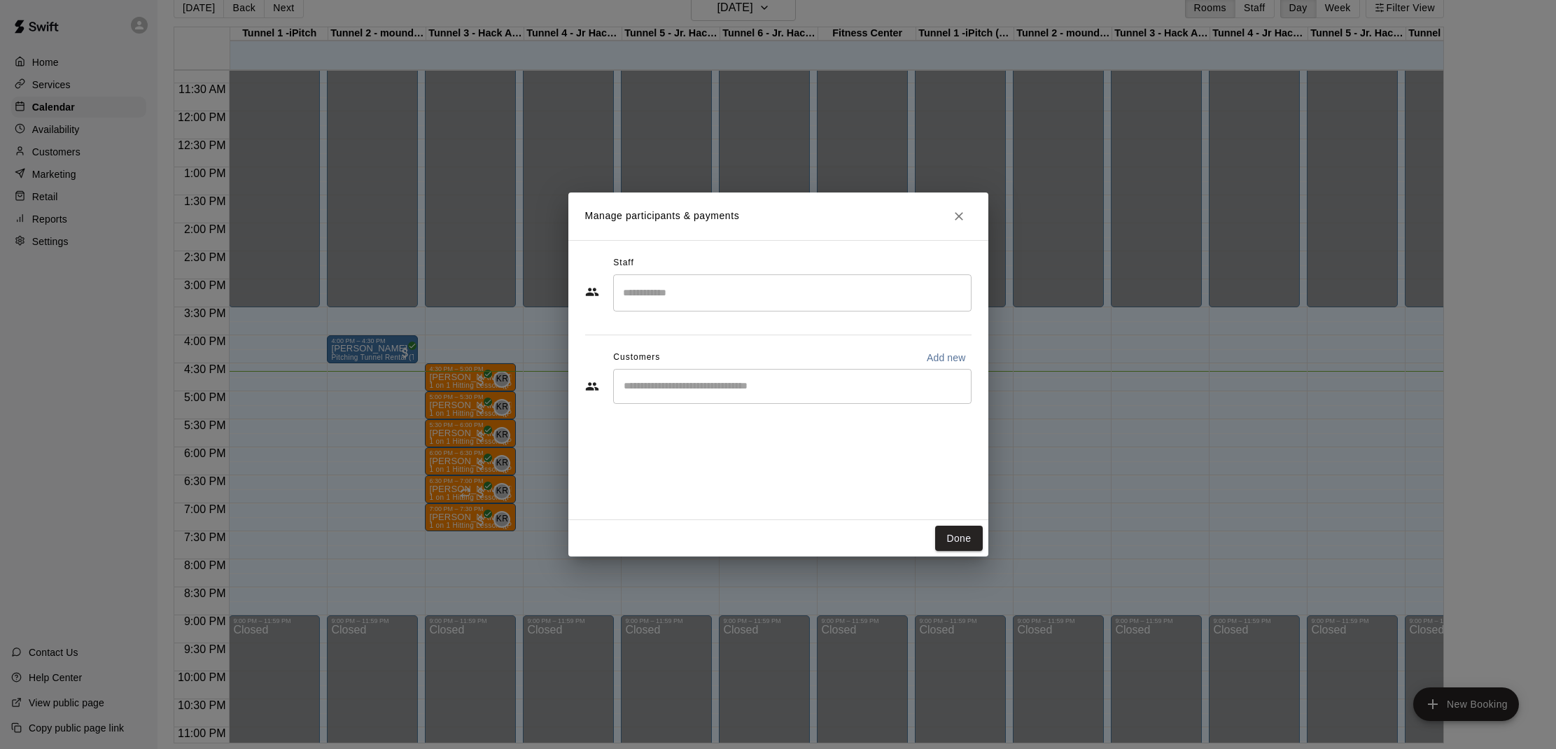
click at [718, 387] on input "Start typing to search customers..." at bounding box center [792, 386] width 346 height 14
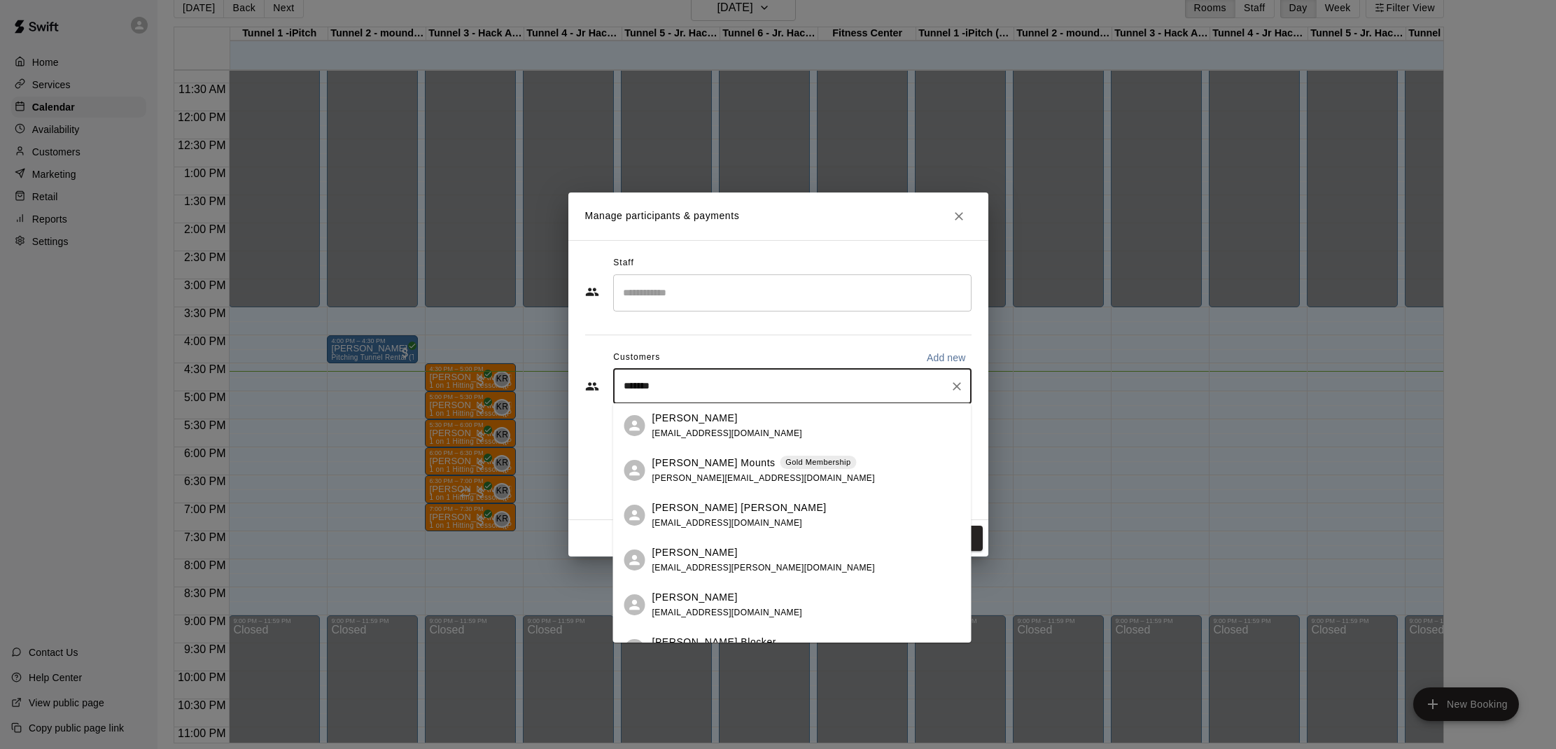
type input "********"
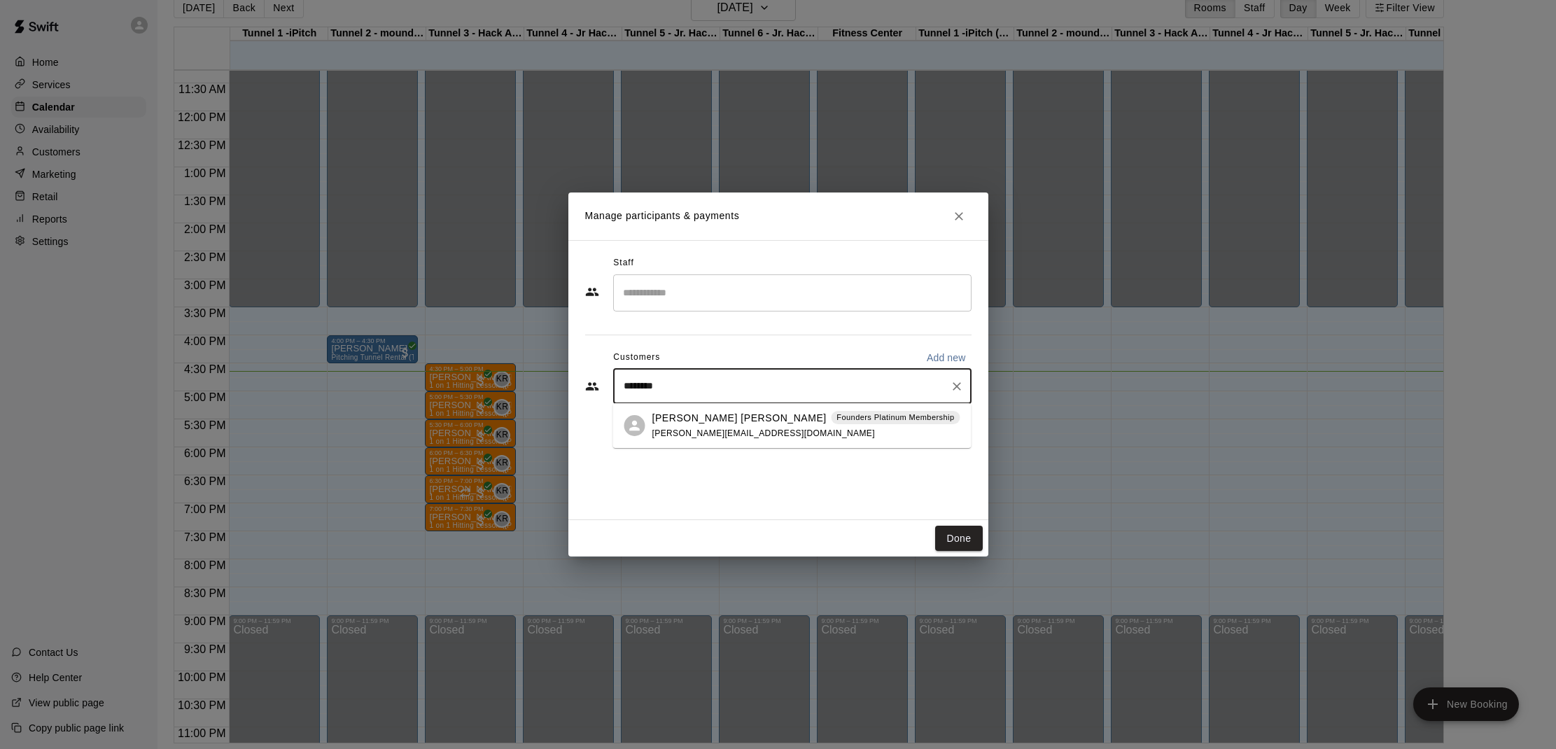
click at [713, 425] on div "[PERSON_NAME] [PERSON_NAME] Founders Platinum Membership [PERSON_NAME][EMAIL_AD…" at bounding box center [806, 426] width 308 height 30
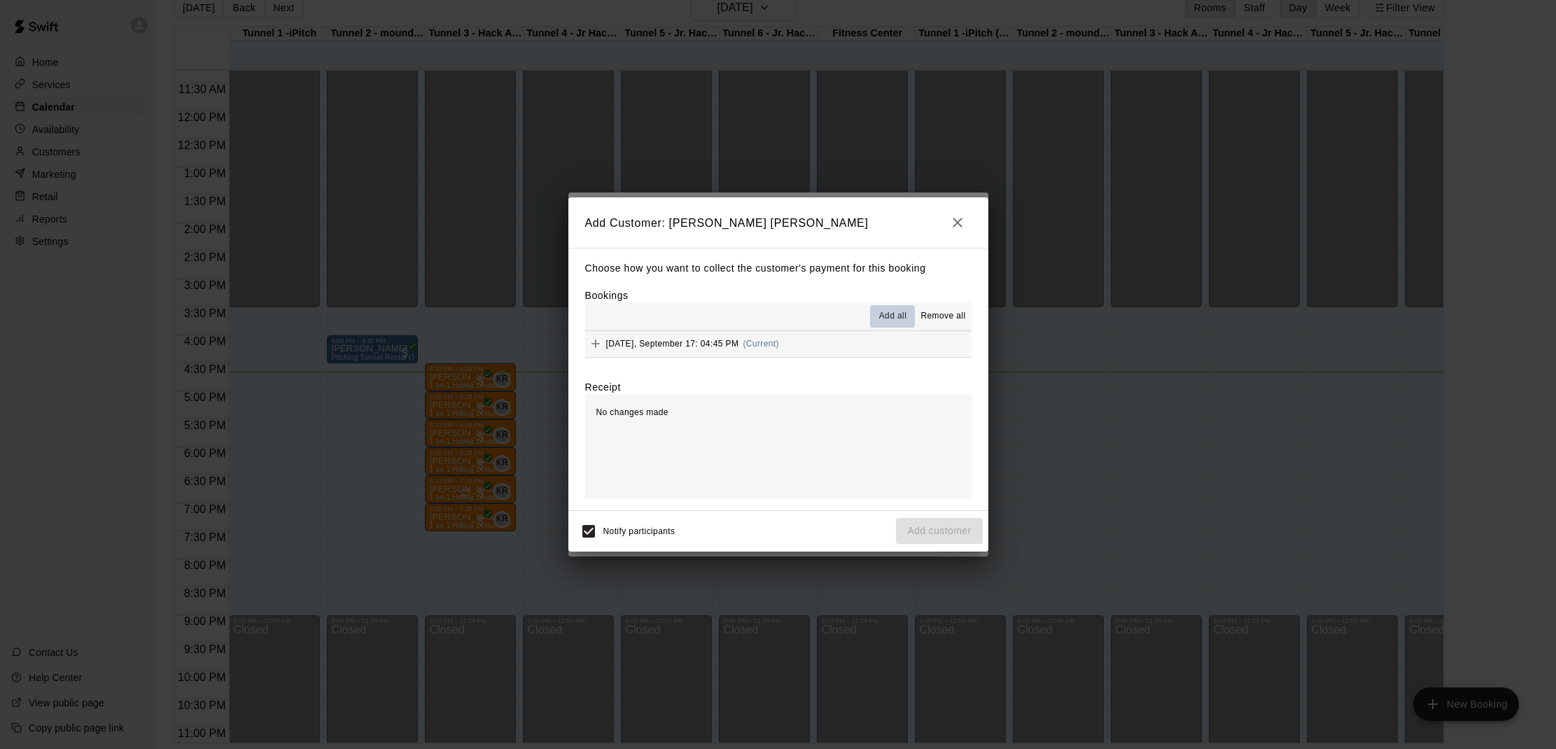
drag, startPoint x: 893, startPoint y: 314, endPoint x: 920, endPoint y: 339, distance: 36.6
click at [895, 315] on span "Add all" at bounding box center [893, 316] width 28 height 14
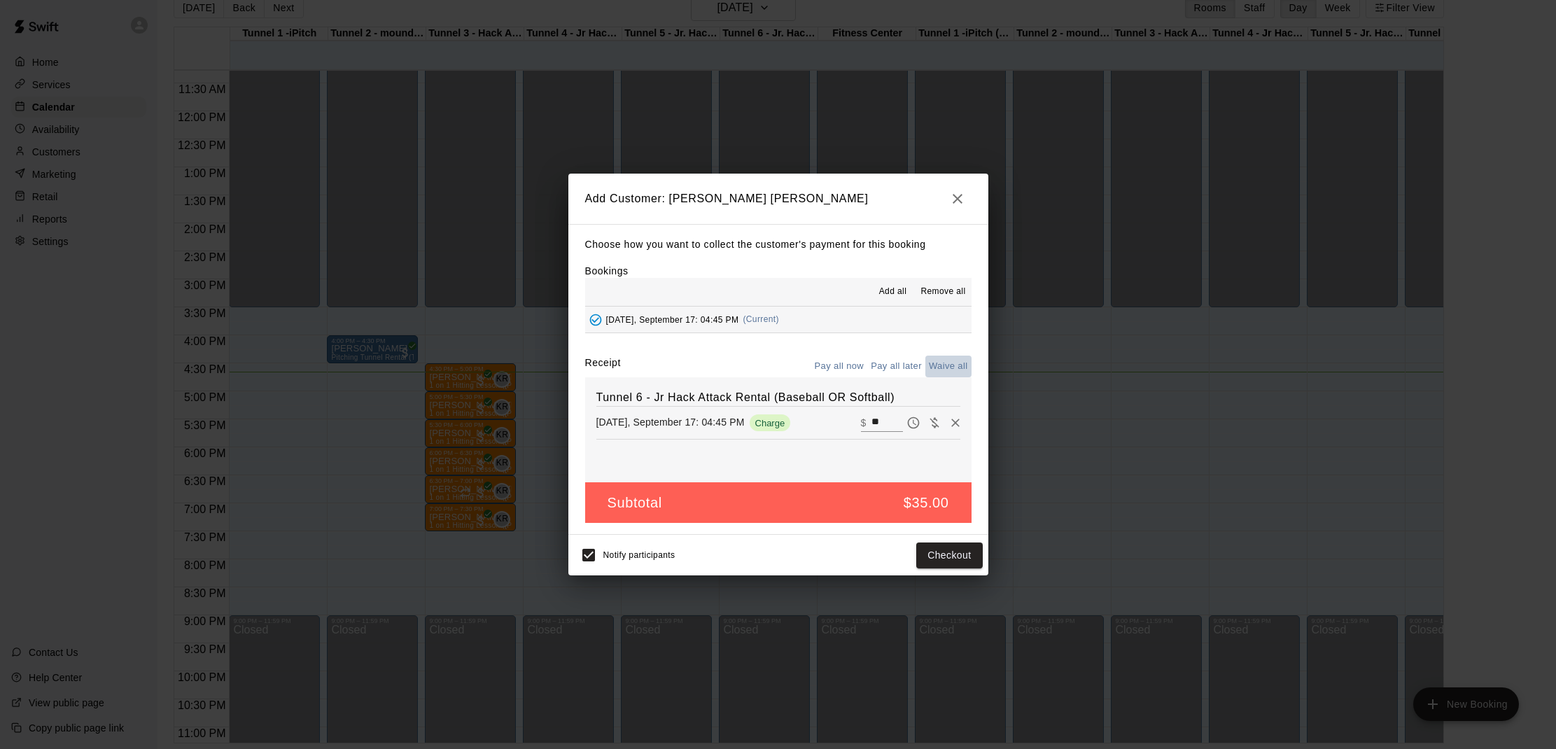
click at [955, 367] on button "Waive all" at bounding box center [948, 367] width 46 height 22
type input "*"
click at [955, 546] on button "Add customer" at bounding box center [939, 555] width 86 height 26
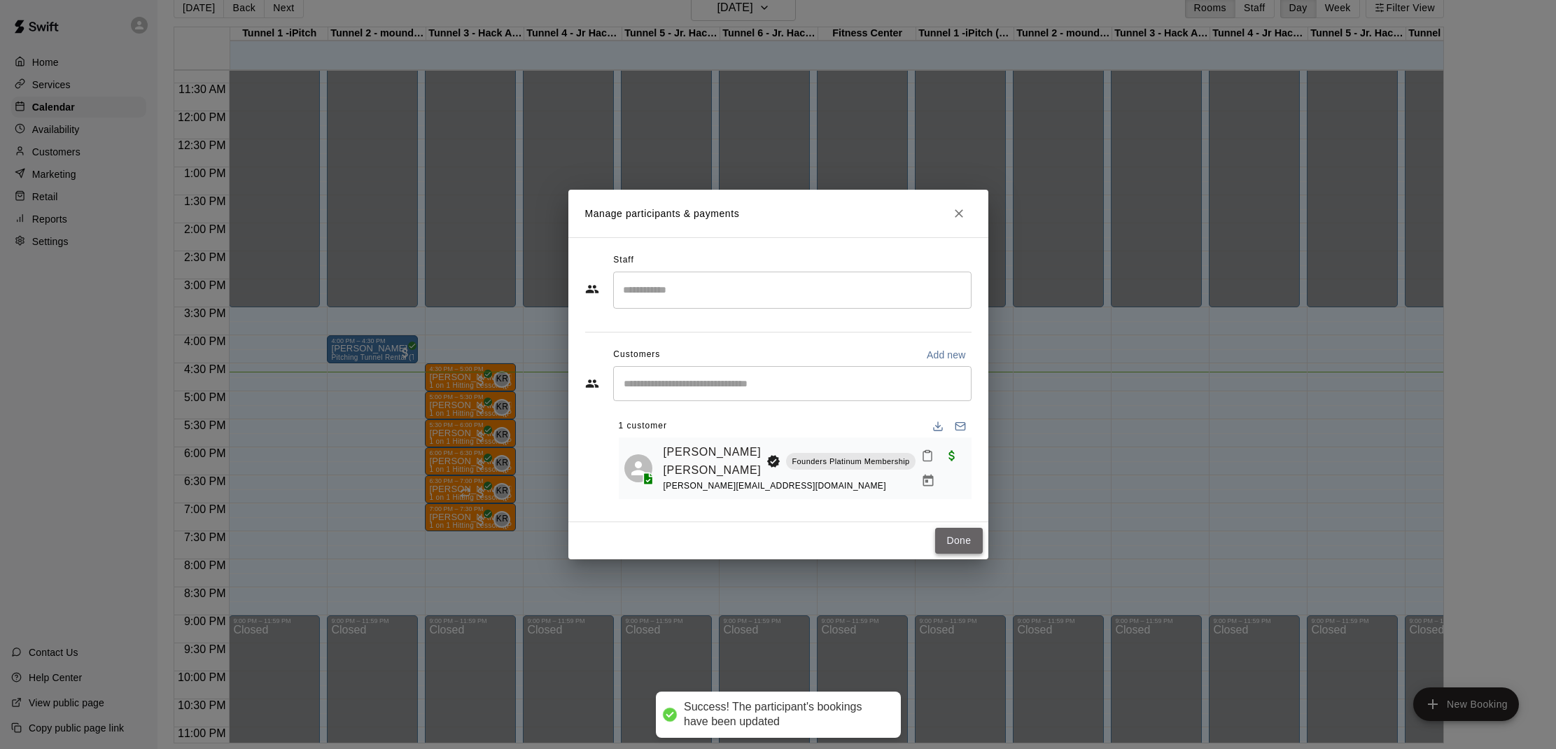
click at [957, 530] on button "Done" at bounding box center [958, 541] width 47 height 26
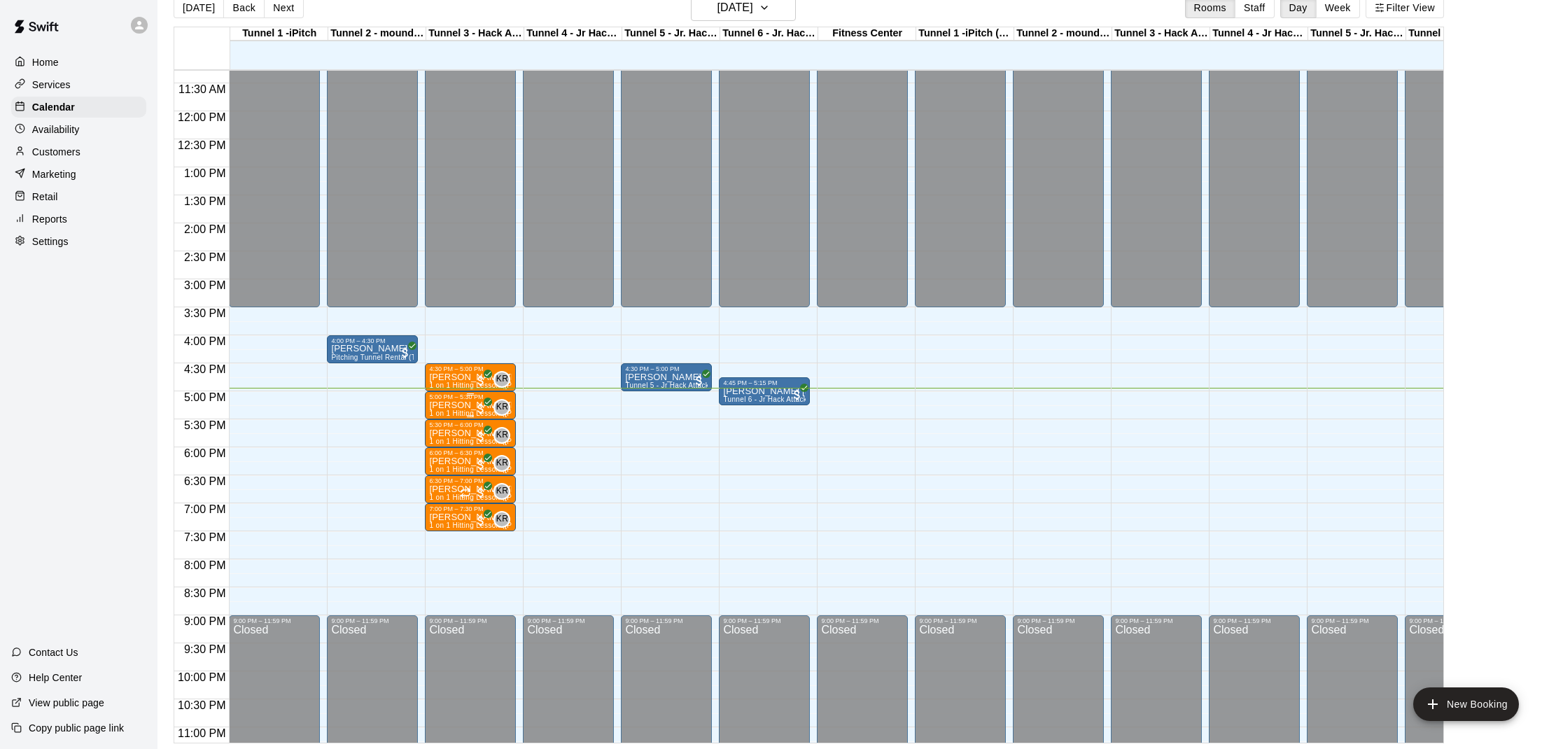
click at [464, 405] on p "[PERSON_NAME] [PERSON_NAME]" at bounding box center [470, 405] width 83 height 0
click at [444, 453] on img "edit" at bounding box center [444, 454] width 16 height 16
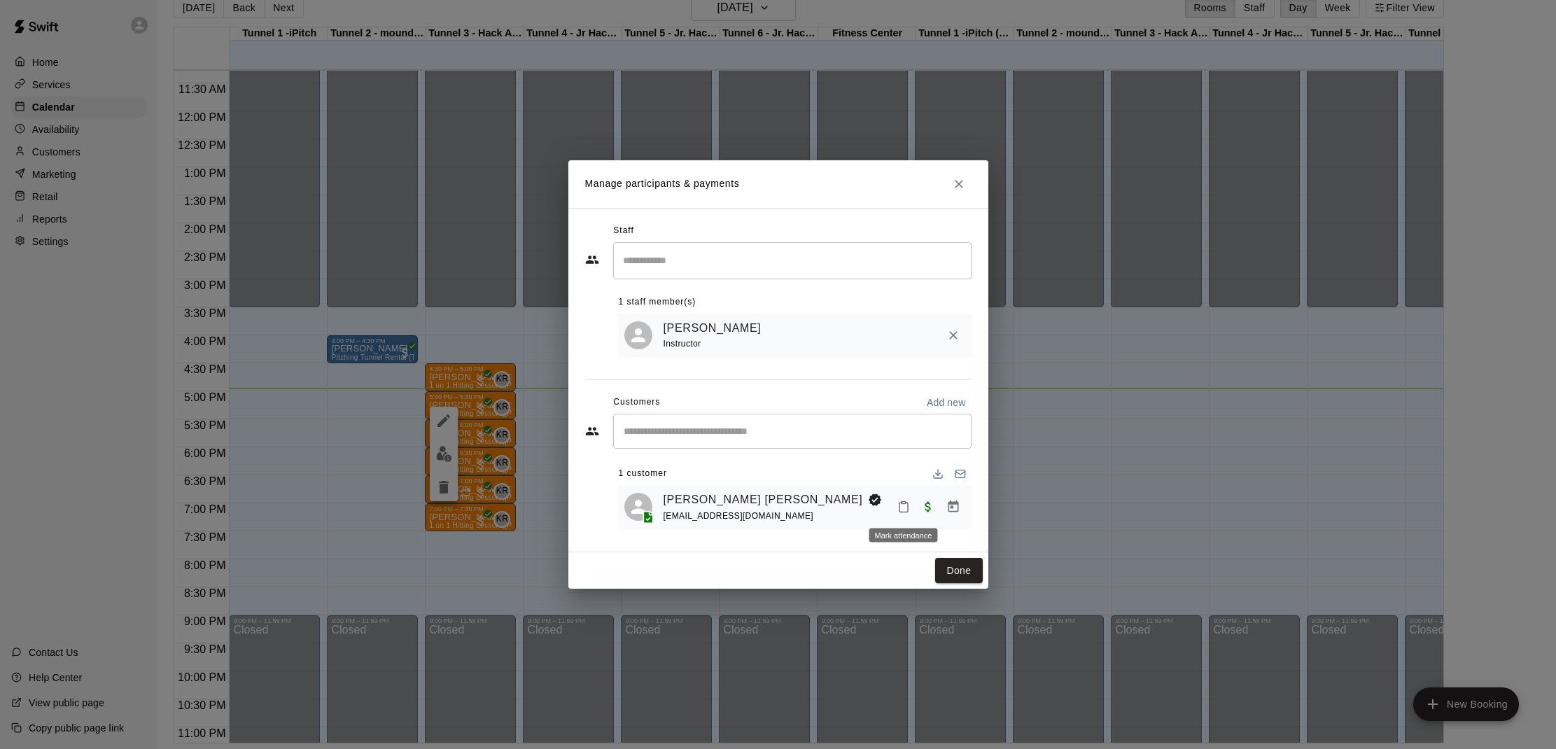
click at [908, 509] on icon "Mark attendance" at bounding box center [903, 506] width 13 height 13
click at [937, 507] on p "[PERSON_NAME] attended" at bounding box center [999, 512] width 124 height 14
click at [950, 562] on button "Done" at bounding box center [958, 571] width 47 height 26
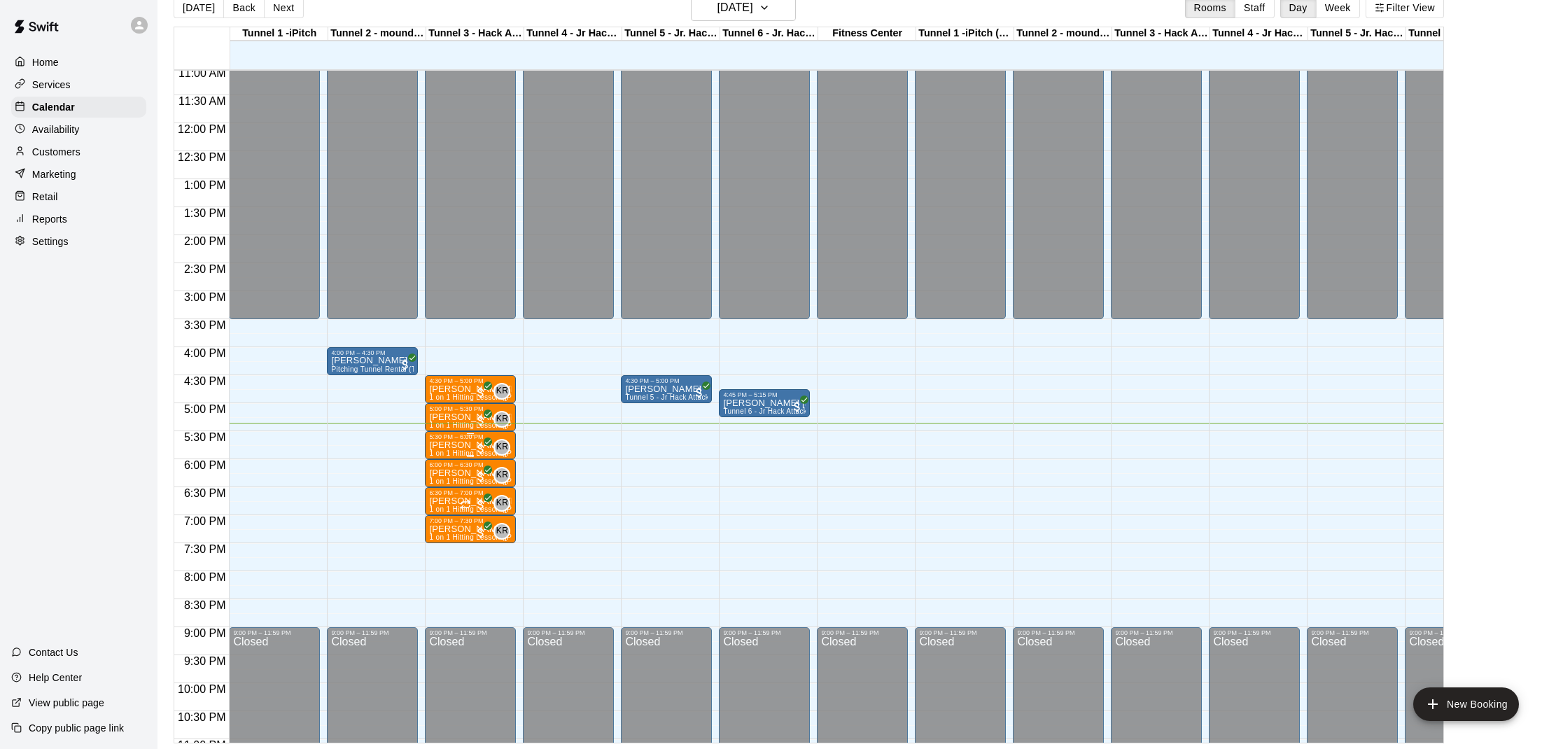
scroll to position [618, 0]
click at [458, 443] on div "5:30 PM – 6:00 PM [PERSON_NAME] 1 on 1 Hitting Lesson ([PERSON_NAME]) KR 0" at bounding box center [470, 447] width 83 height 24
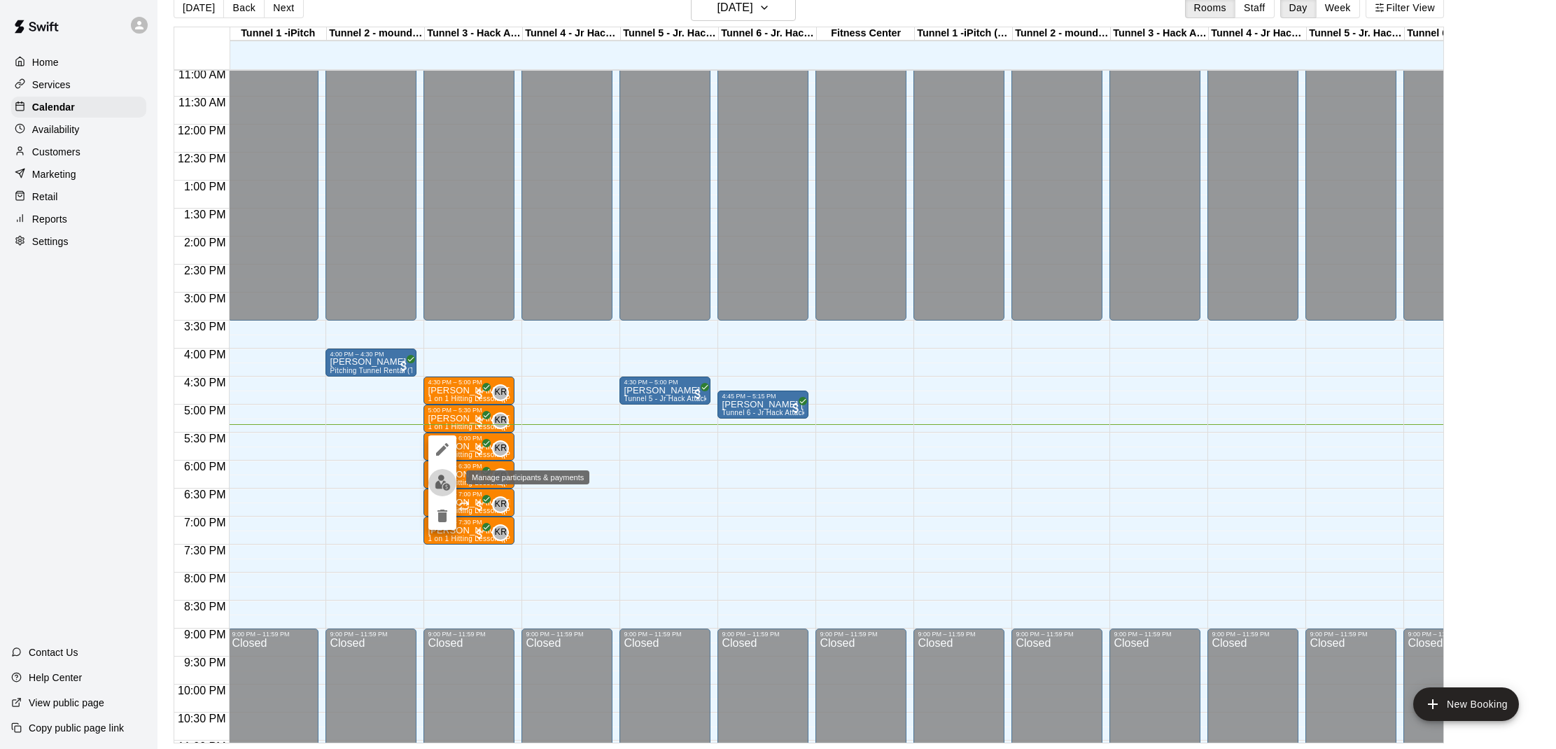
click at [444, 485] on img "edit" at bounding box center [443, 482] width 16 height 16
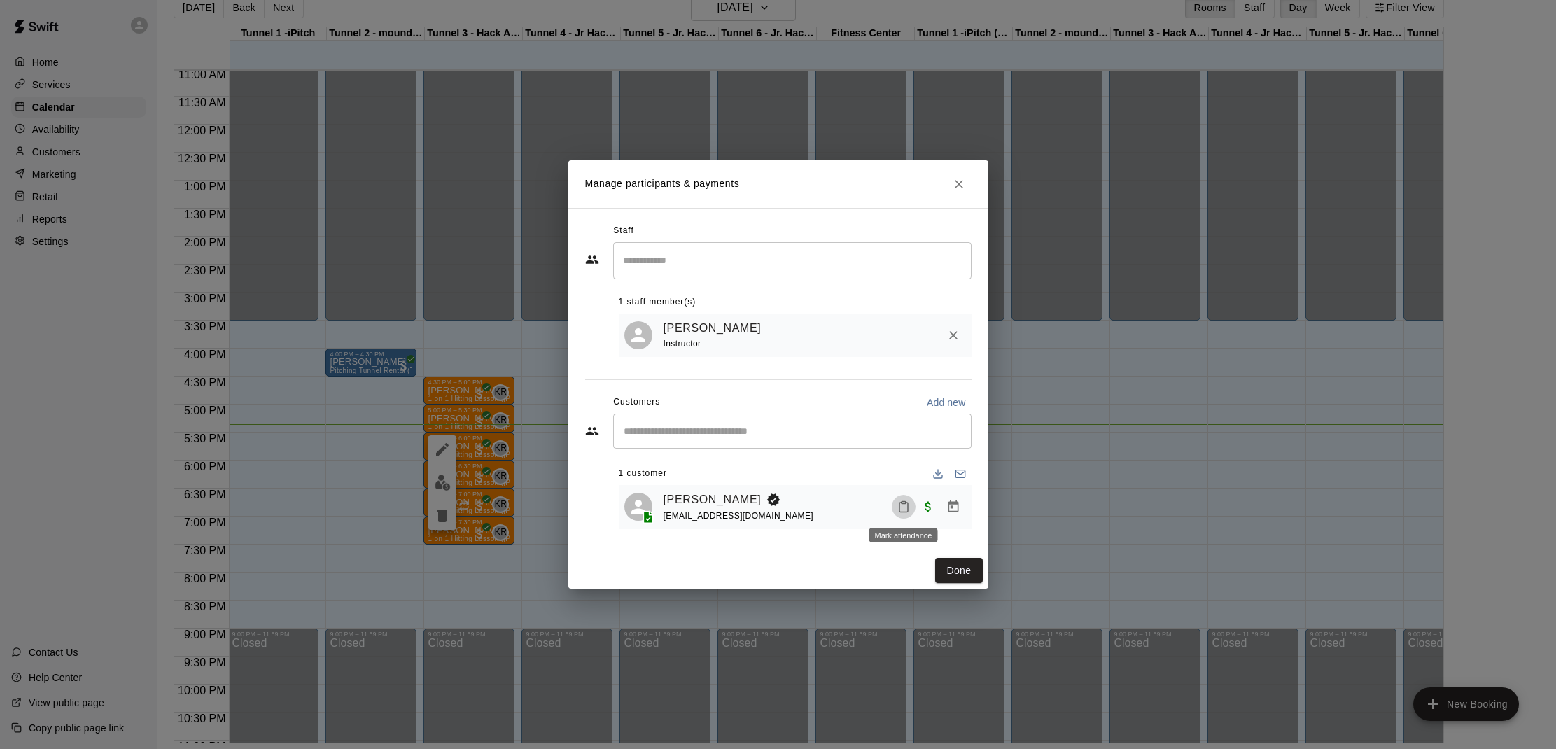
click at [898, 506] on icon "Mark attendance" at bounding box center [903, 506] width 13 height 13
drag, startPoint x: 934, startPoint y: 509, endPoint x: 942, endPoint y: 514, distance: 9.1
click at [934, 510] on li "[PERSON_NAME] attended" at bounding box center [990, 511] width 164 height 22
click at [957, 564] on button "Done" at bounding box center [958, 571] width 47 height 26
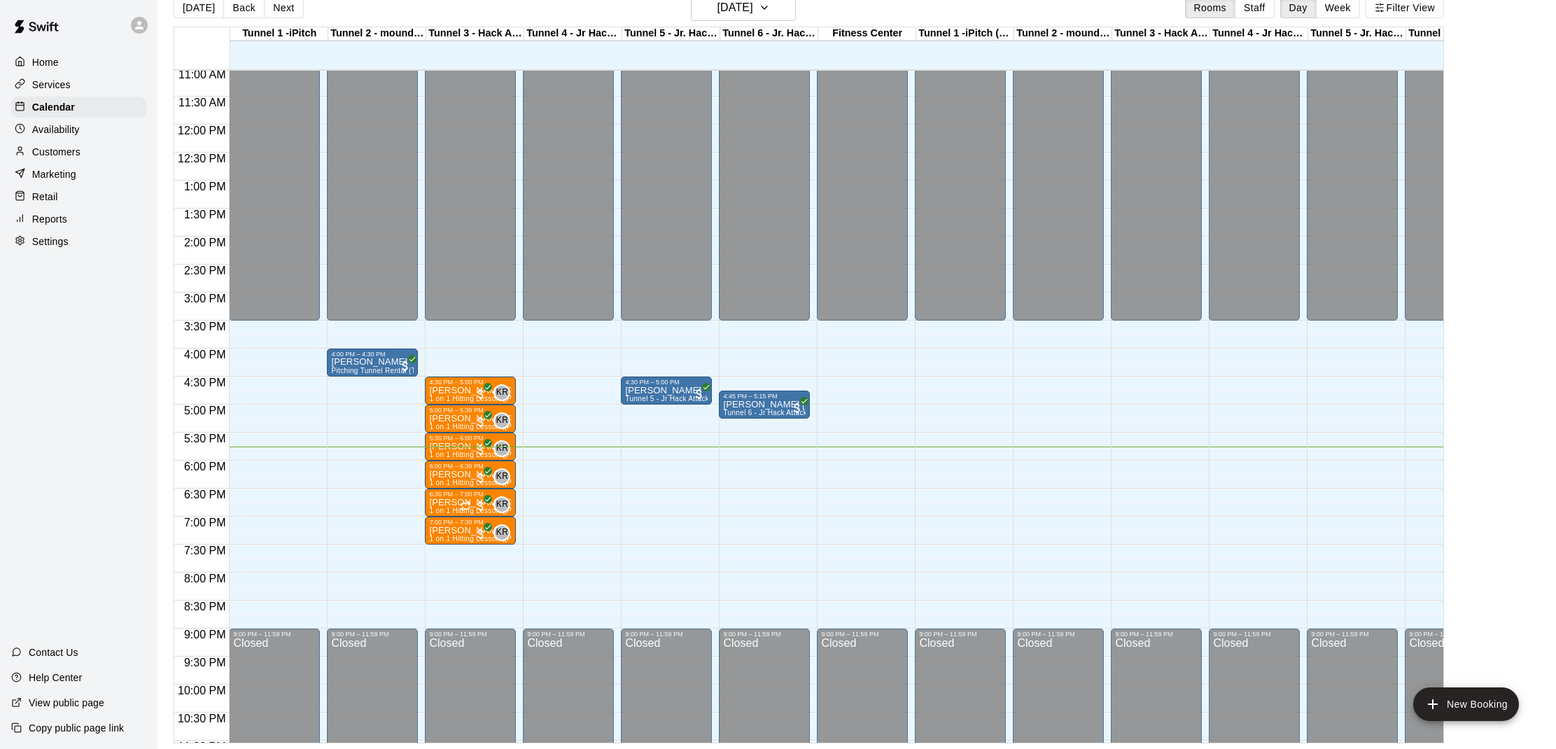
scroll to position [618, 0]
click at [53, 197] on p "Retail" at bounding box center [45, 197] width 26 height 14
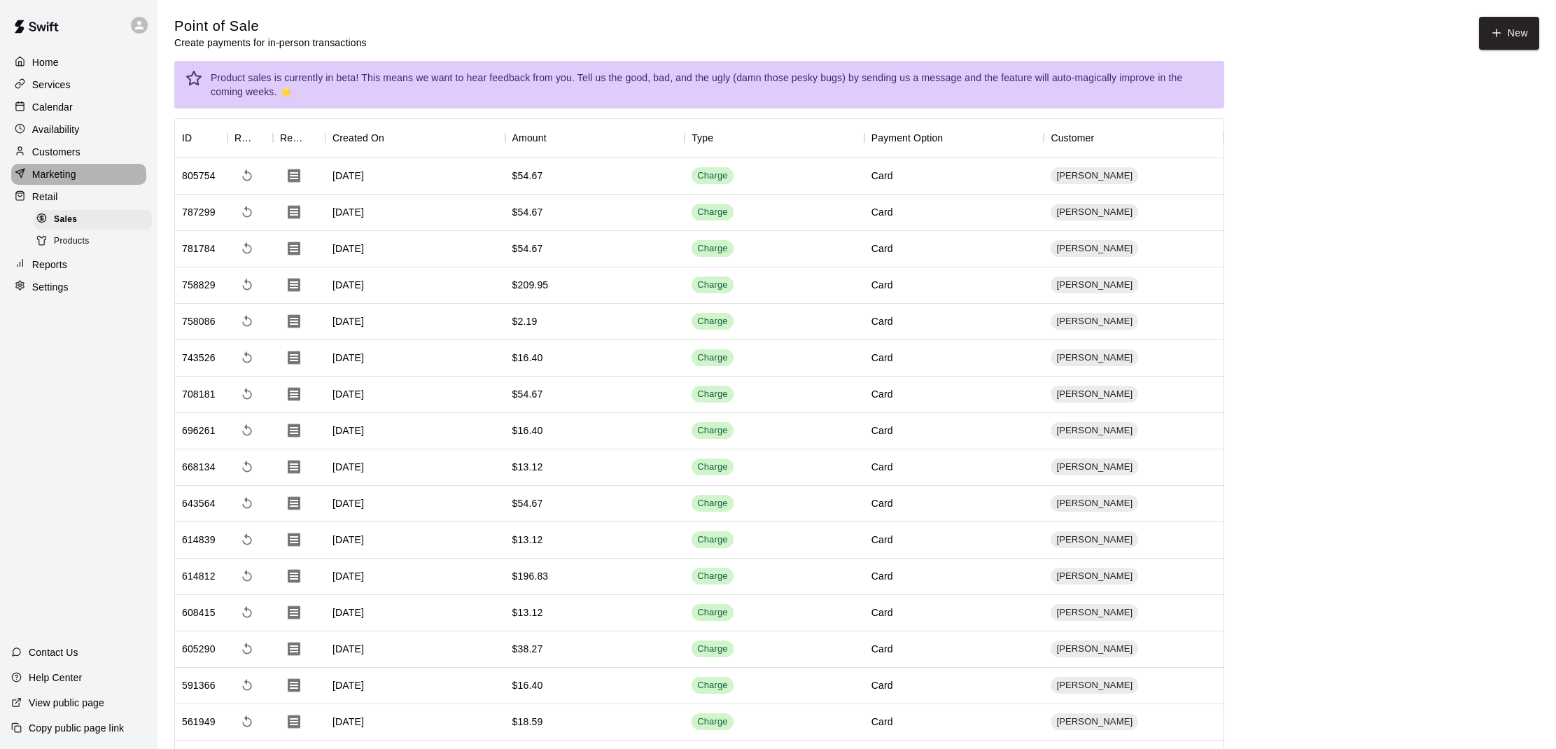
click at [91, 178] on div "Marketing" at bounding box center [78, 174] width 135 height 21
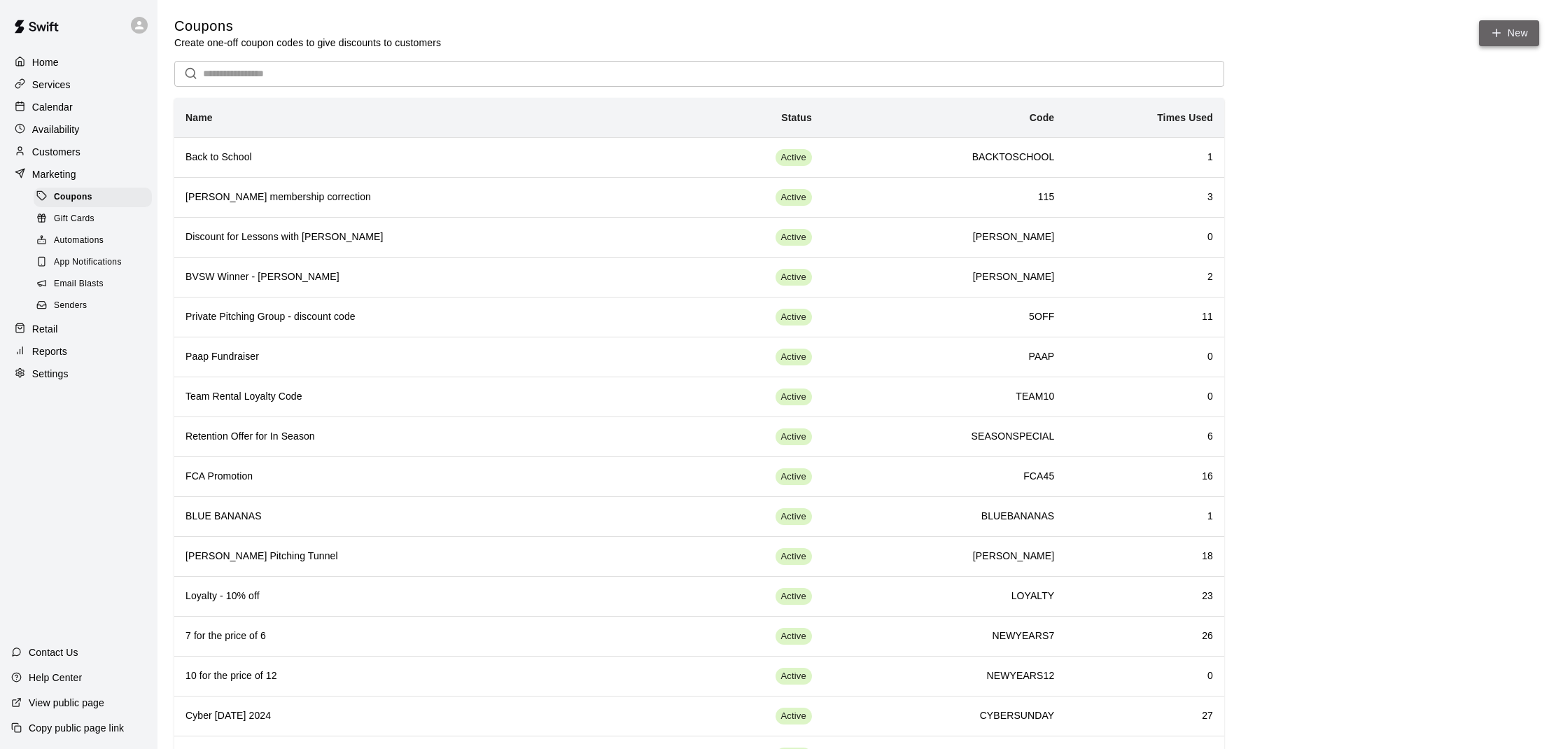
click at [1505, 43] on button "New" at bounding box center [1509, 33] width 60 height 26
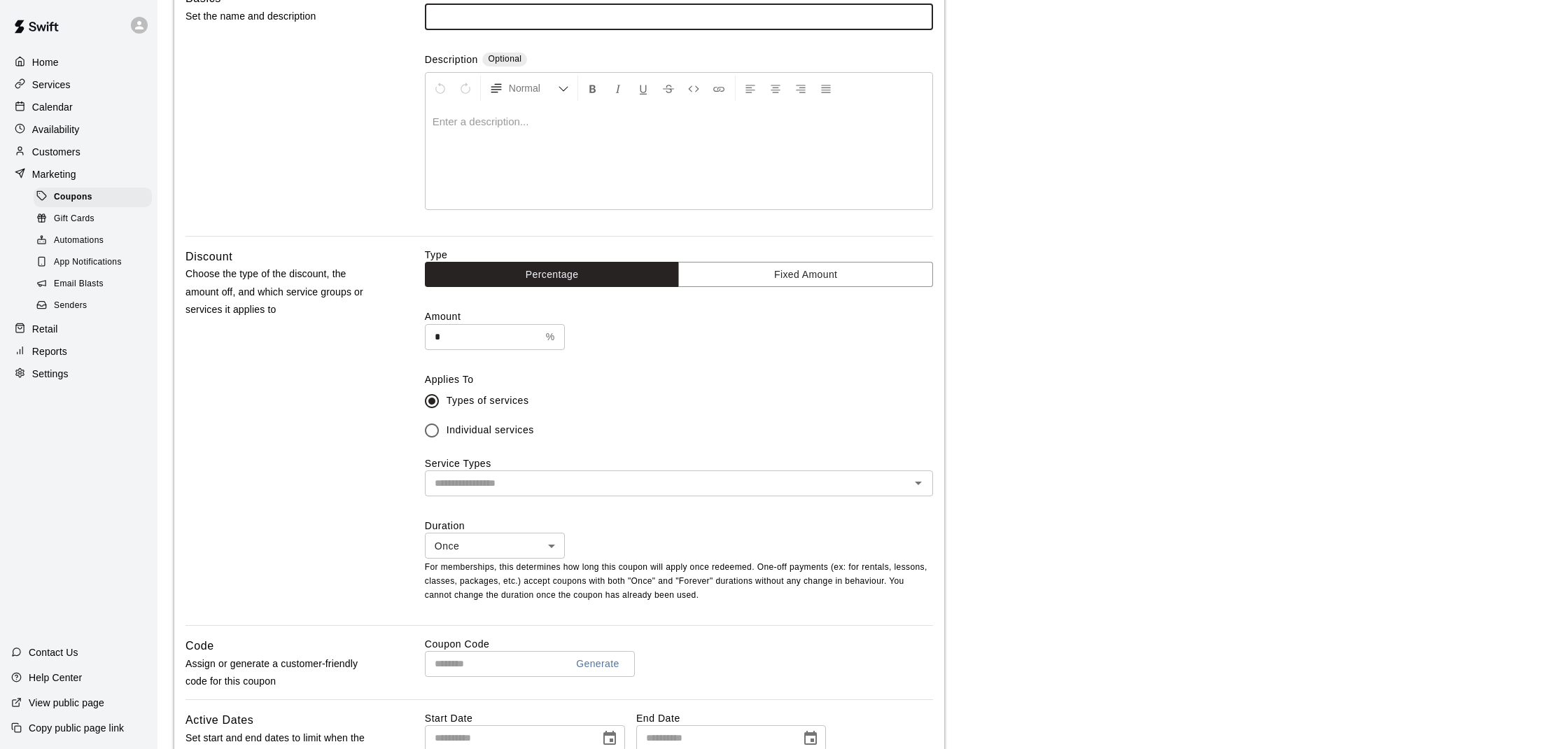
scroll to position [141, 0]
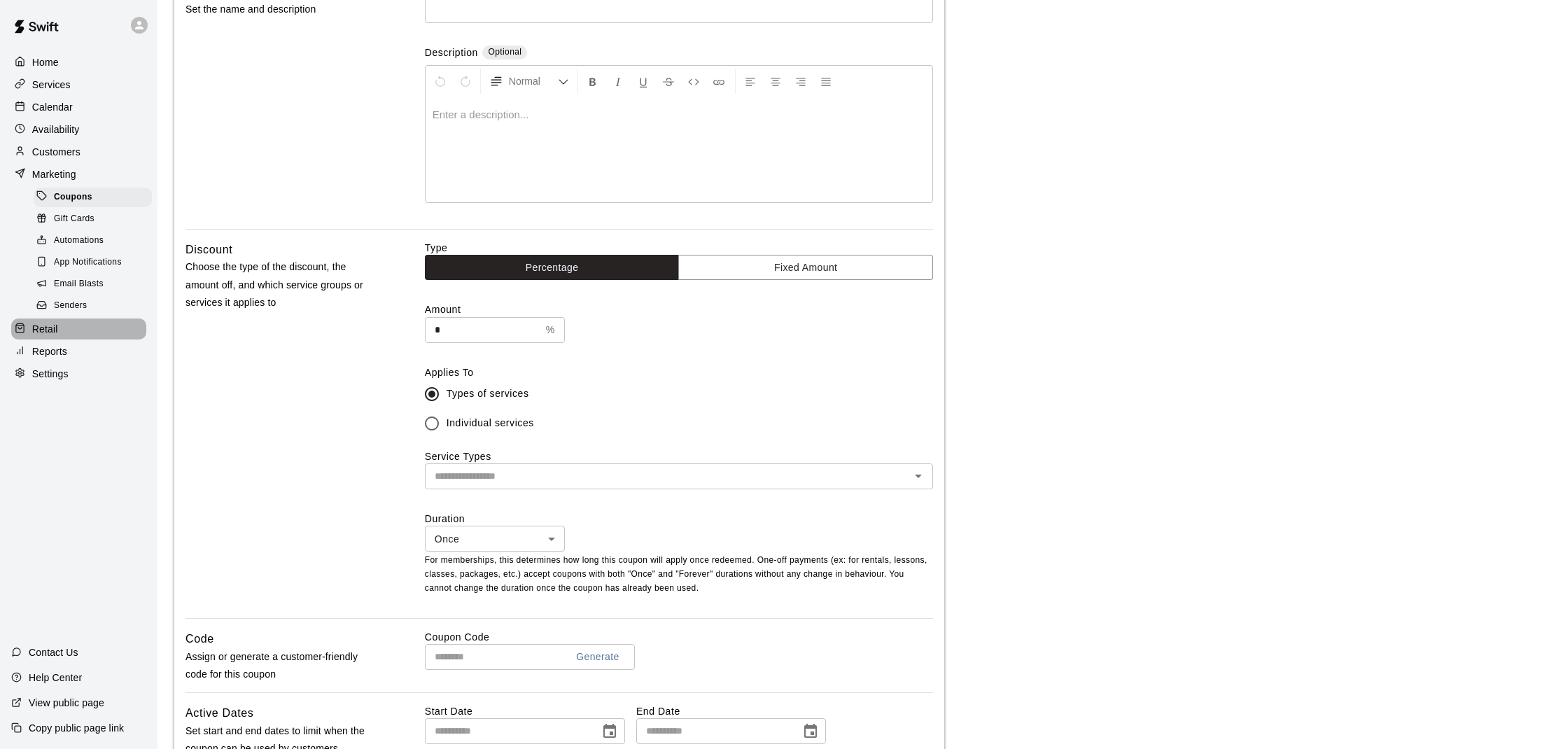
click at [86, 321] on div "Retail" at bounding box center [78, 328] width 135 height 21
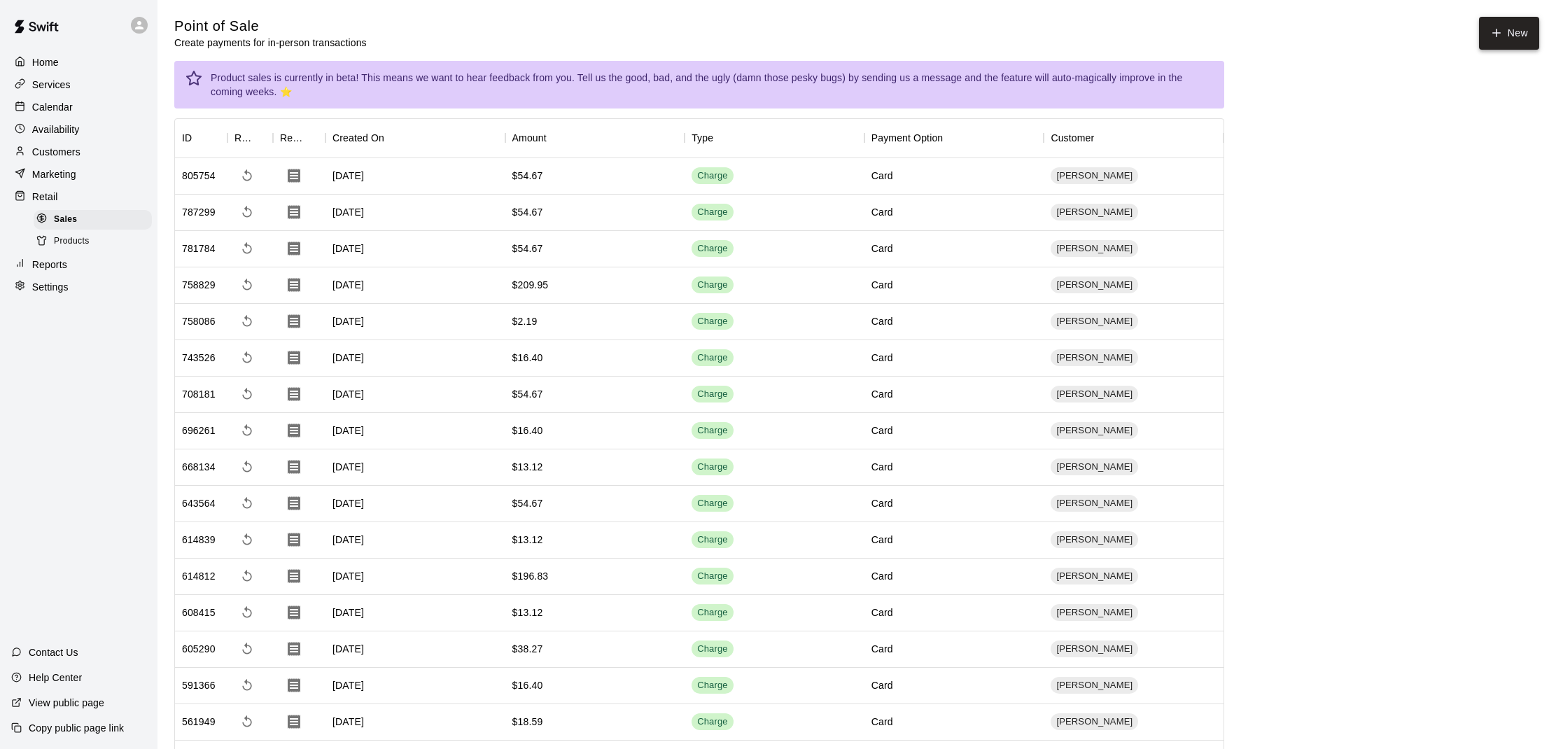
click at [1491, 36] on icon "button" at bounding box center [1496, 33] width 13 height 13
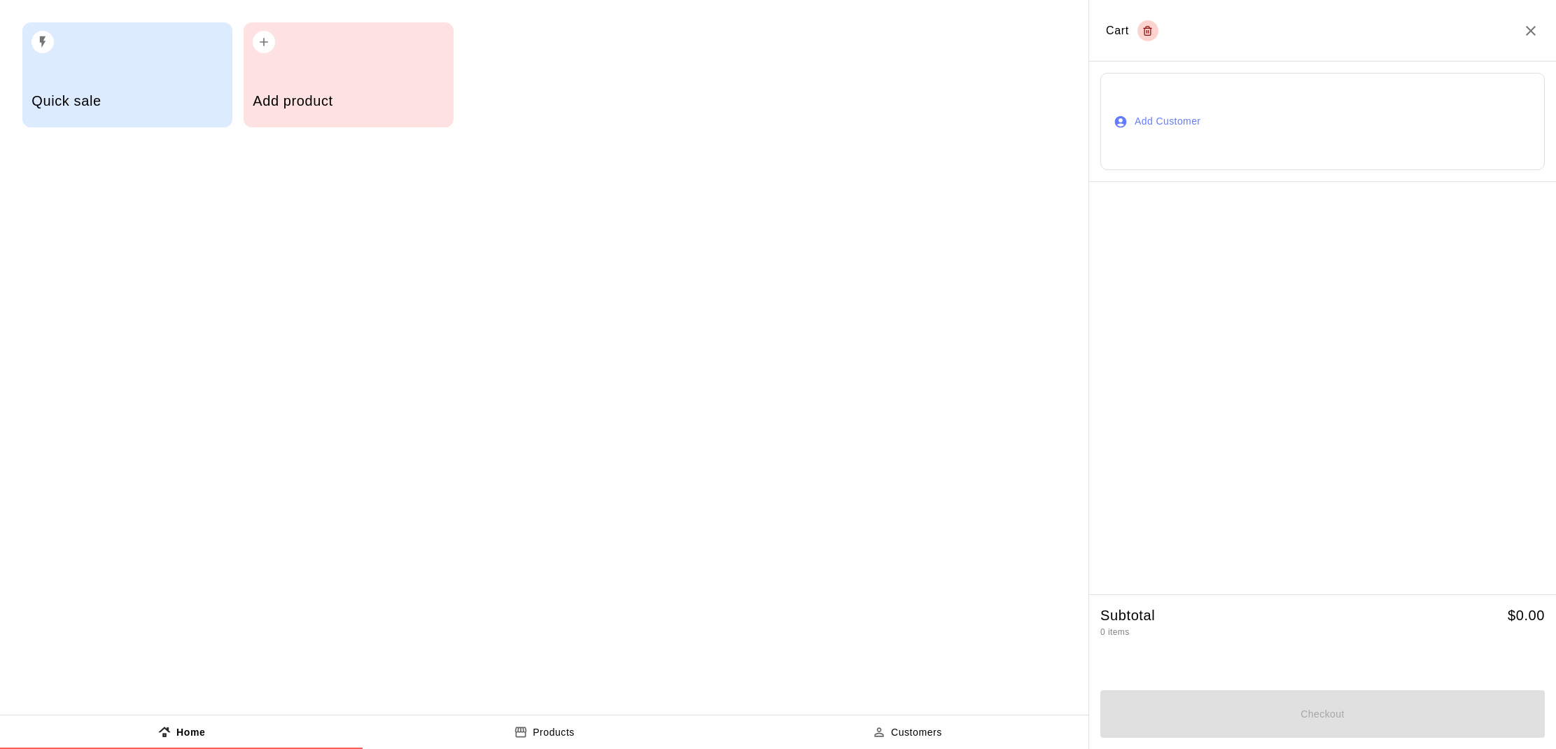
click at [383, 72] on div "Add product" at bounding box center [349, 74] width 210 height 105
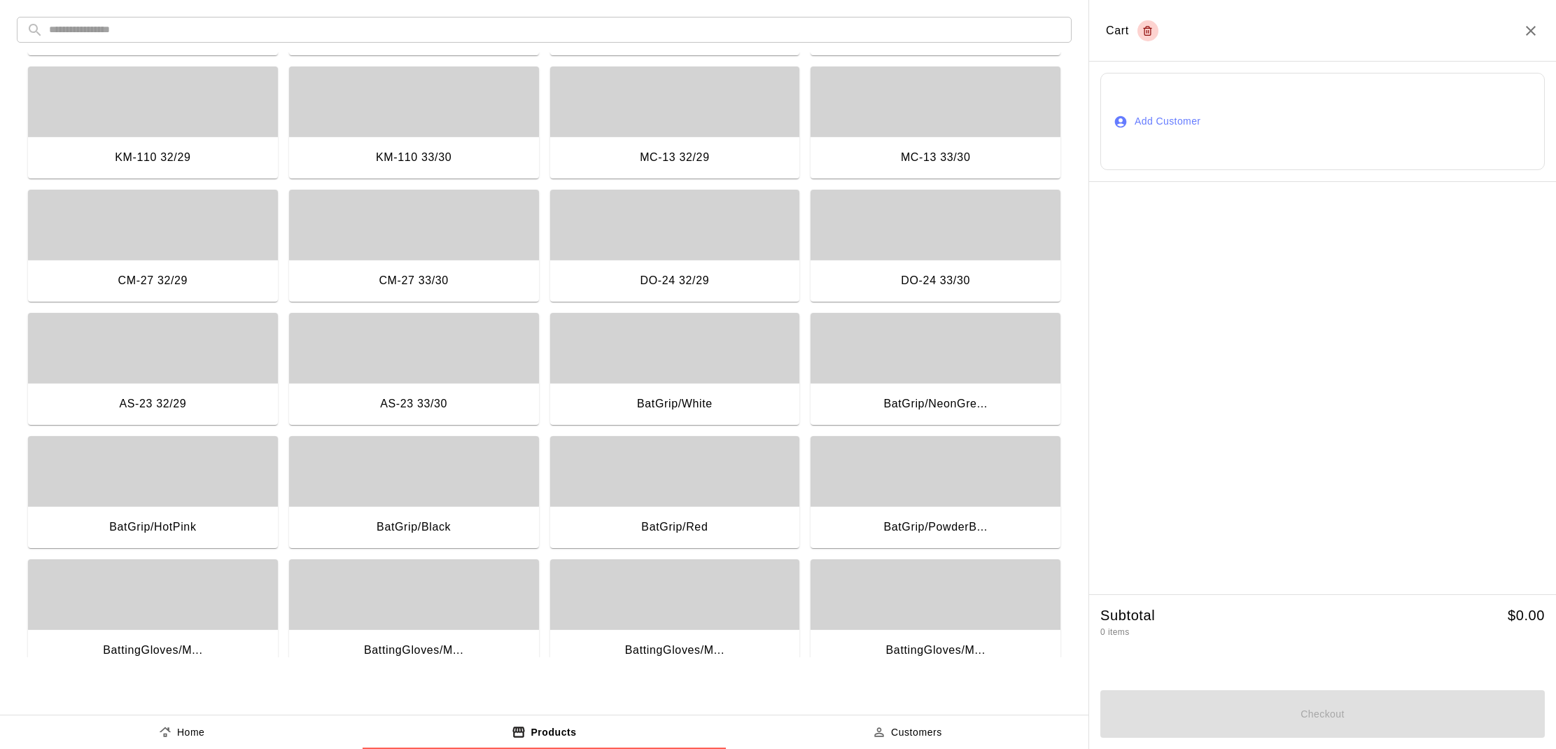
scroll to position [368, 0]
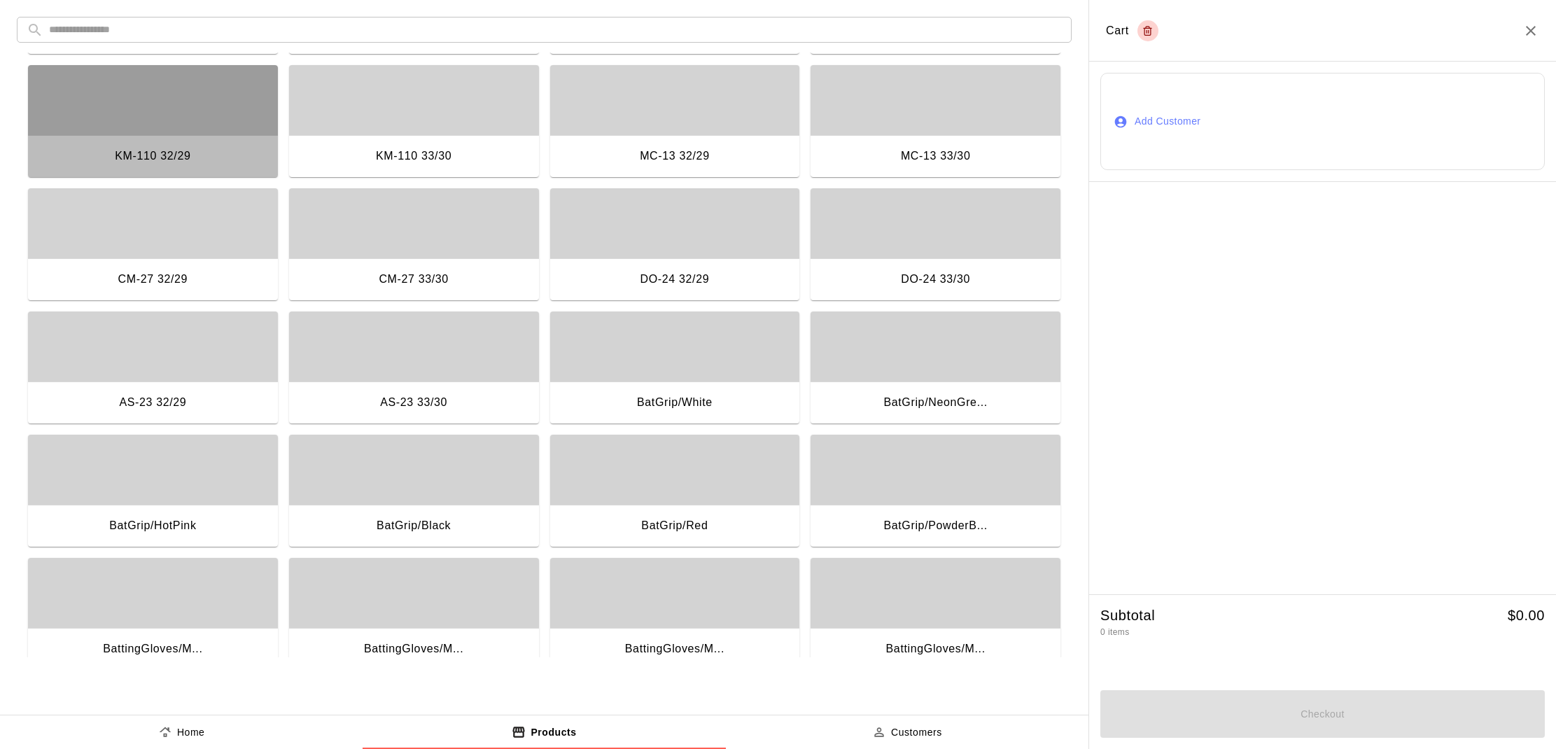
click at [134, 139] on div "KM-110 32/29" at bounding box center [153, 157] width 250 height 45
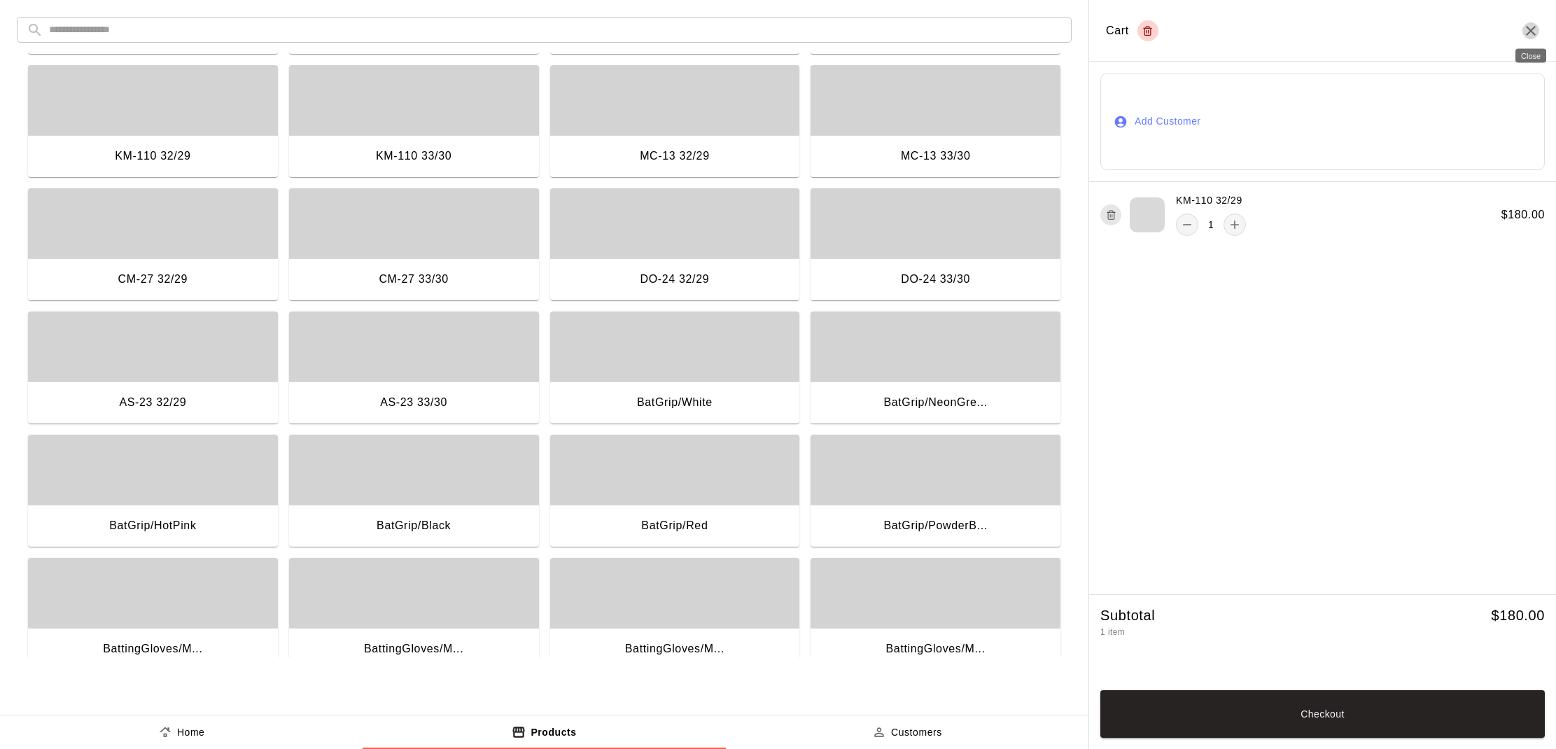
click at [1533, 34] on icon "Close" at bounding box center [1530, 30] width 17 height 17
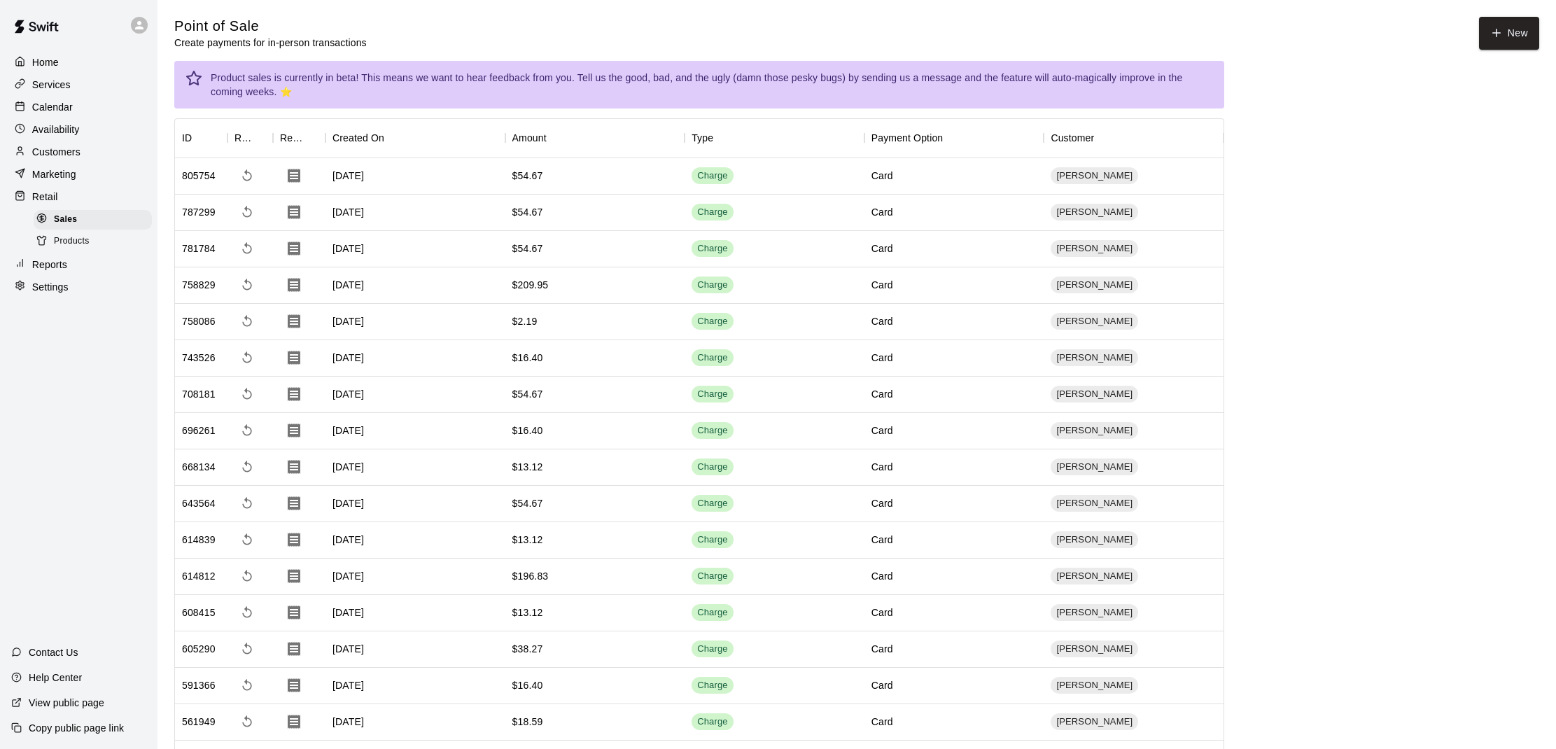
click at [76, 116] on div "Calendar" at bounding box center [78, 107] width 135 height 21
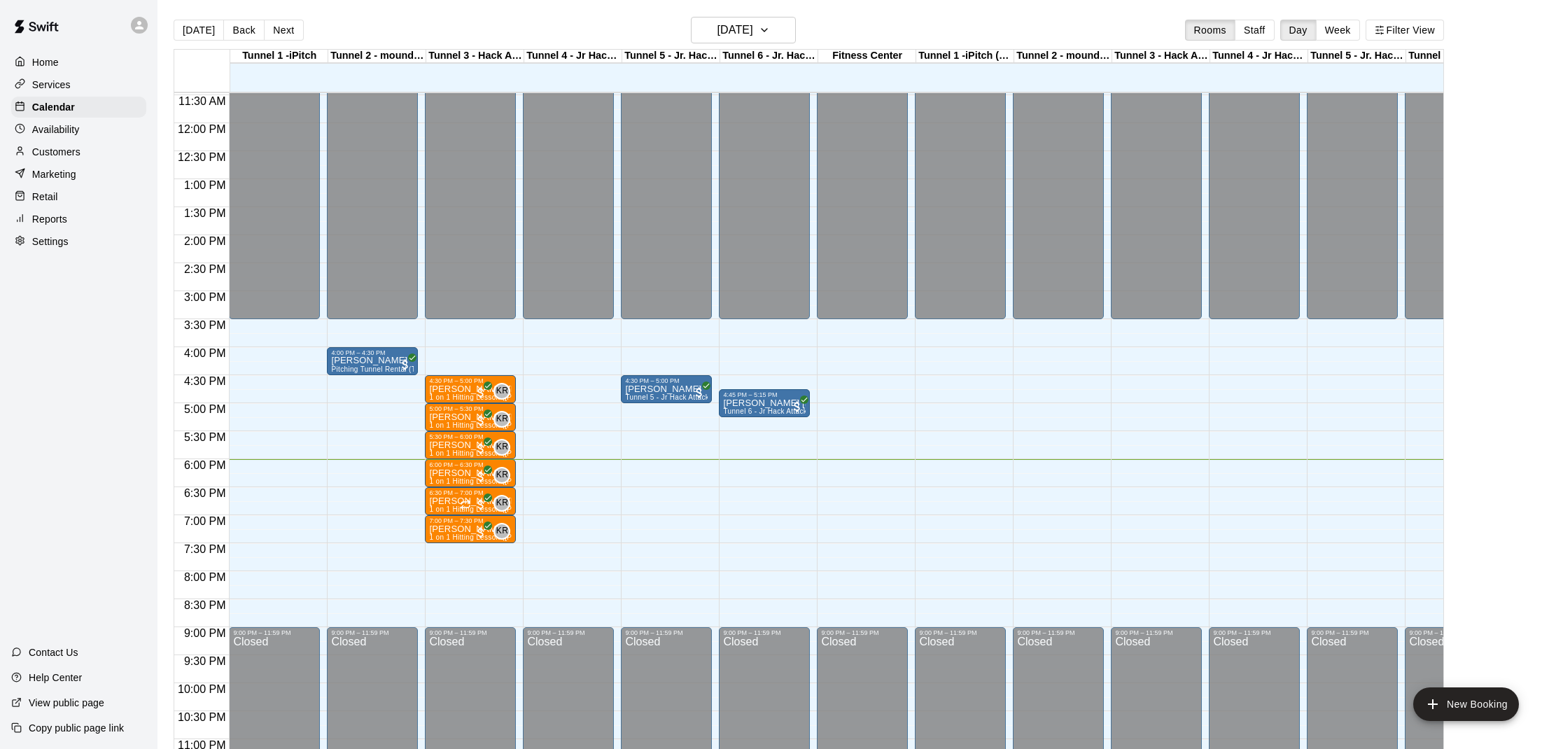
scroll to position [643, 0]
click at [453, 472] on p "[PERSON_NAME]" at bounding box center [470, 472] width 83 height 0
click at [439, 516] on img "edit" at bounding box center [444, 521] width 16 height 16
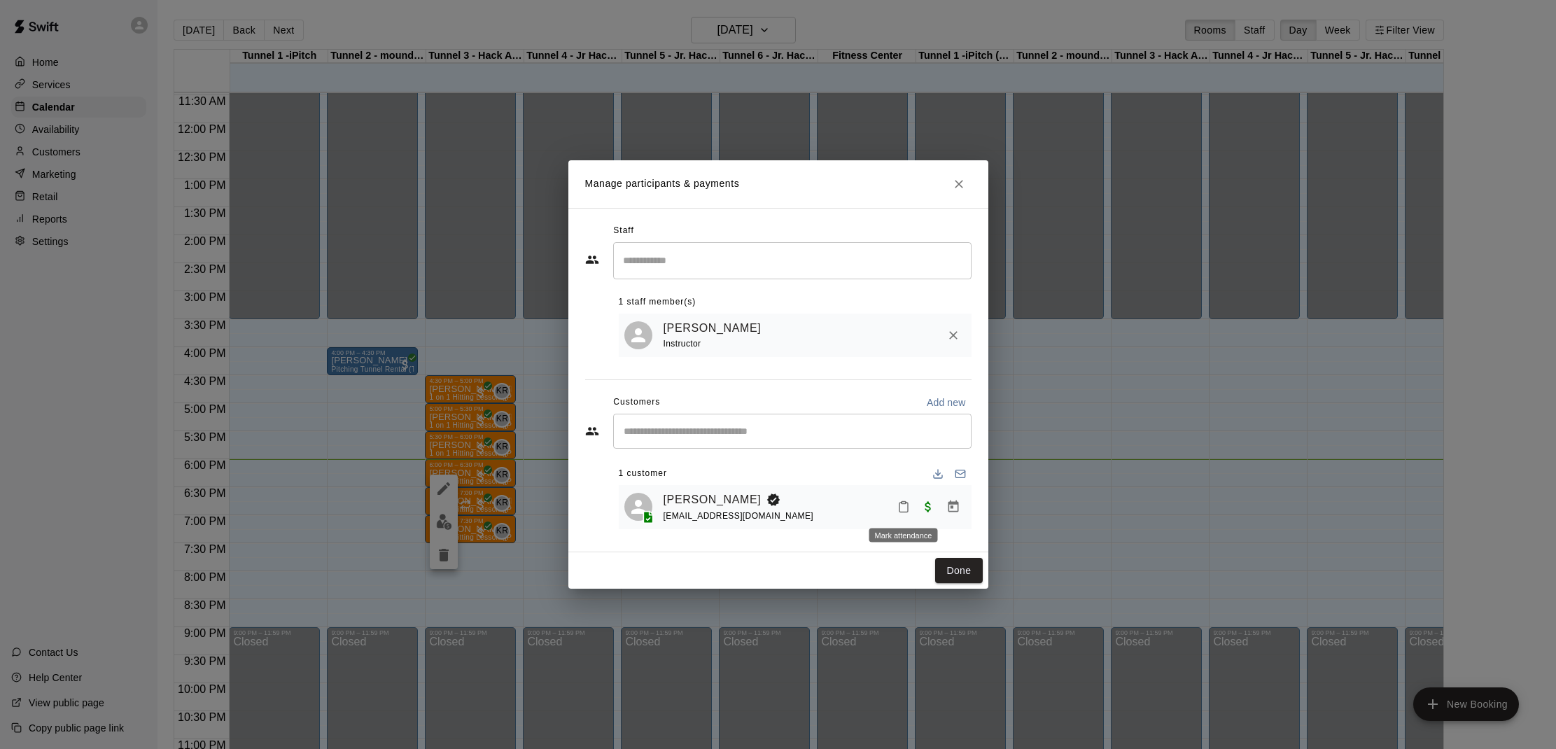
click at [903, 505] on icon "Mark attendance" at bounding box center [903, 506] width 13 height 13
click at [935, 507] on li "[PERSON_NAME] attended" at bounding box center [990, 511] width 164 height 22
click at [952, 567] on button "Done" at bounding box center [958, 571] width 47 height 26
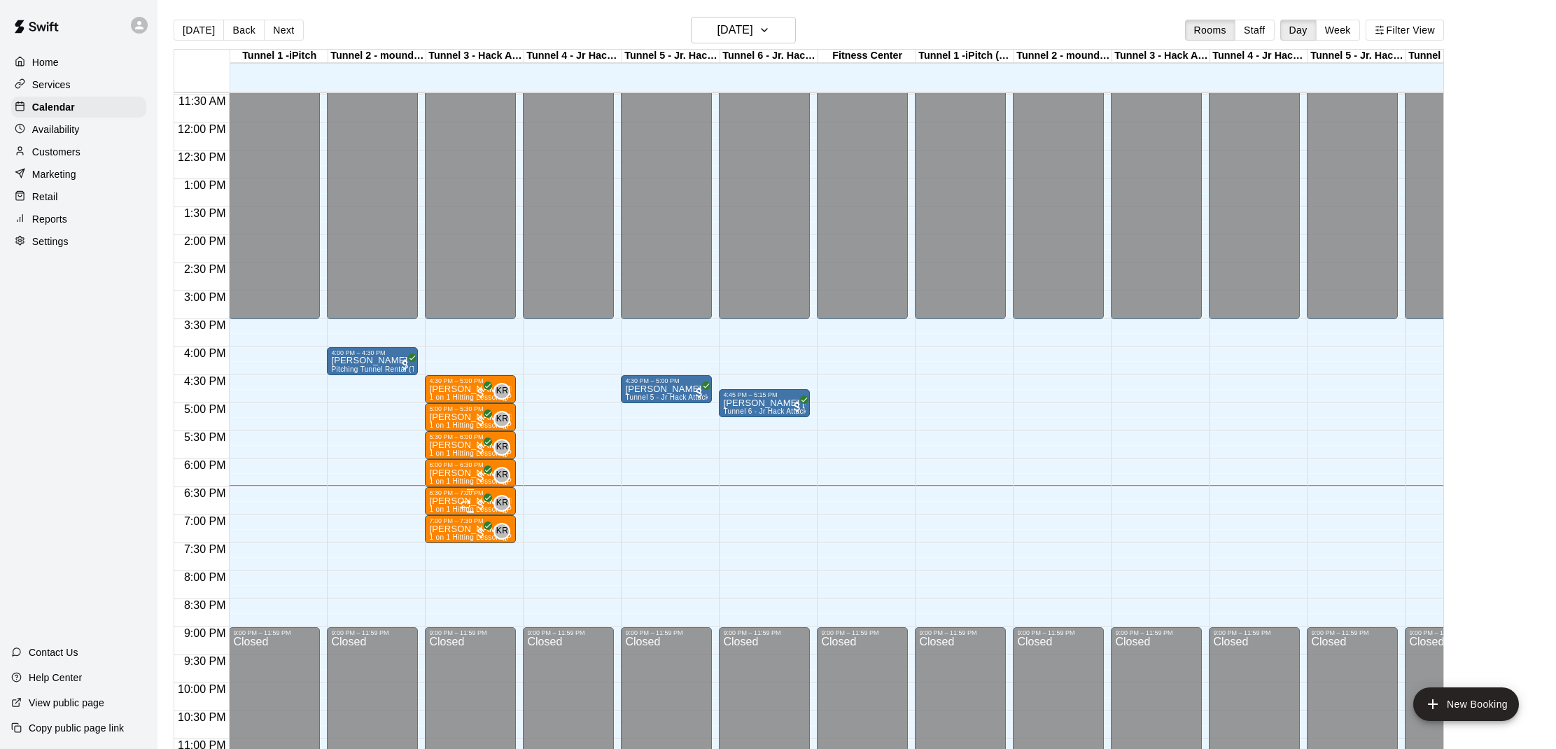
click at [442, 496] on div "6:30 PM – 7:00 PM" at bounding box center [470, 492] width 83 height 7
click at [437, 530] on img "edit" at bounding box center [444, 537] width 16 height 16
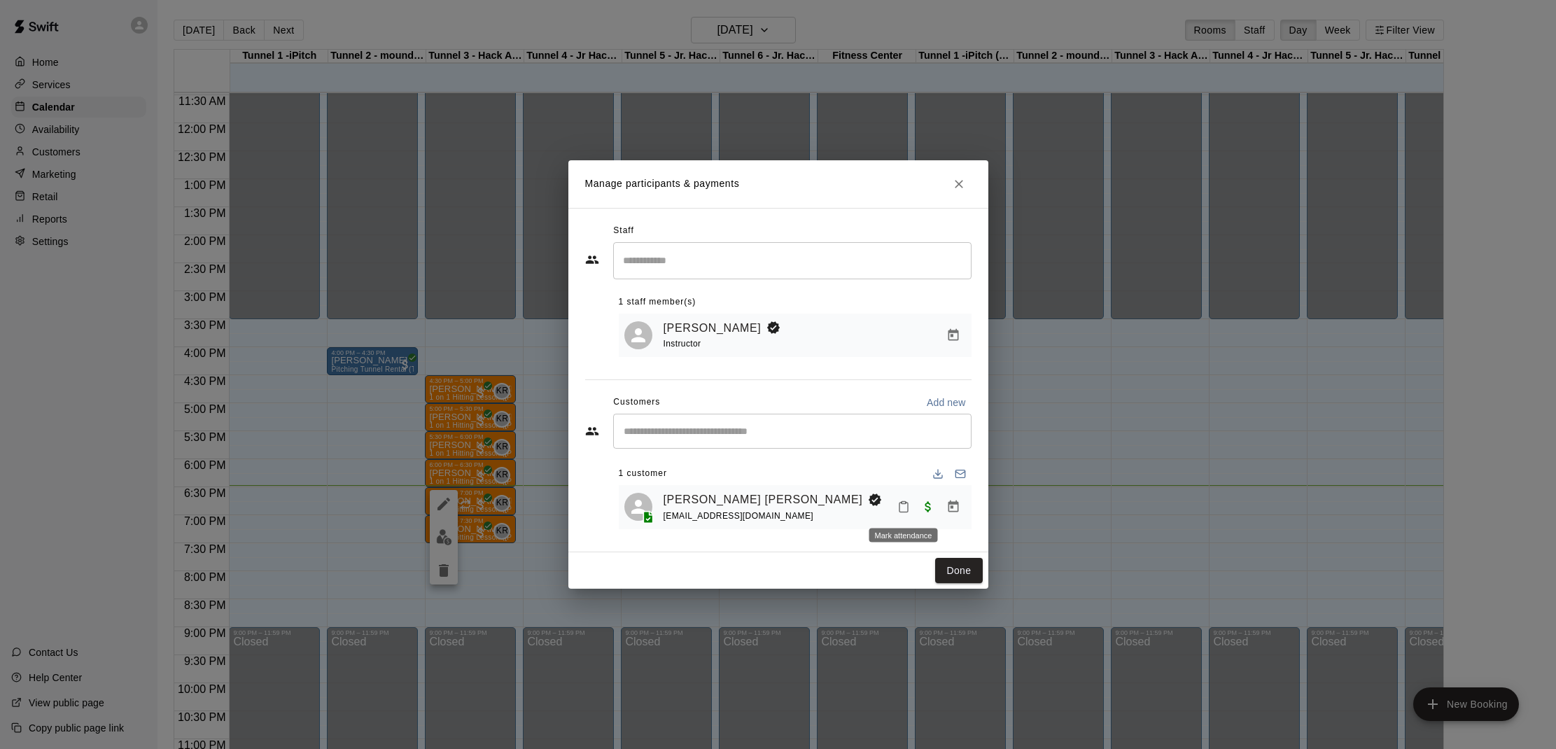
click at [902, 499] on button "Mark attendance" at bounding box center [904, 507] width 24 height 24
drag, startPoint x: 910, startPoint y: 500, endPoint x: 927, endPoint y: 521, distance: 26.9
click at [911, 500] on li "[PERSON_NAME] attended" at bounding box center [985, 506] width 164 height 22
click at [972, 568] on button "Done" at bounding box center [958, 571] width 47 height 26
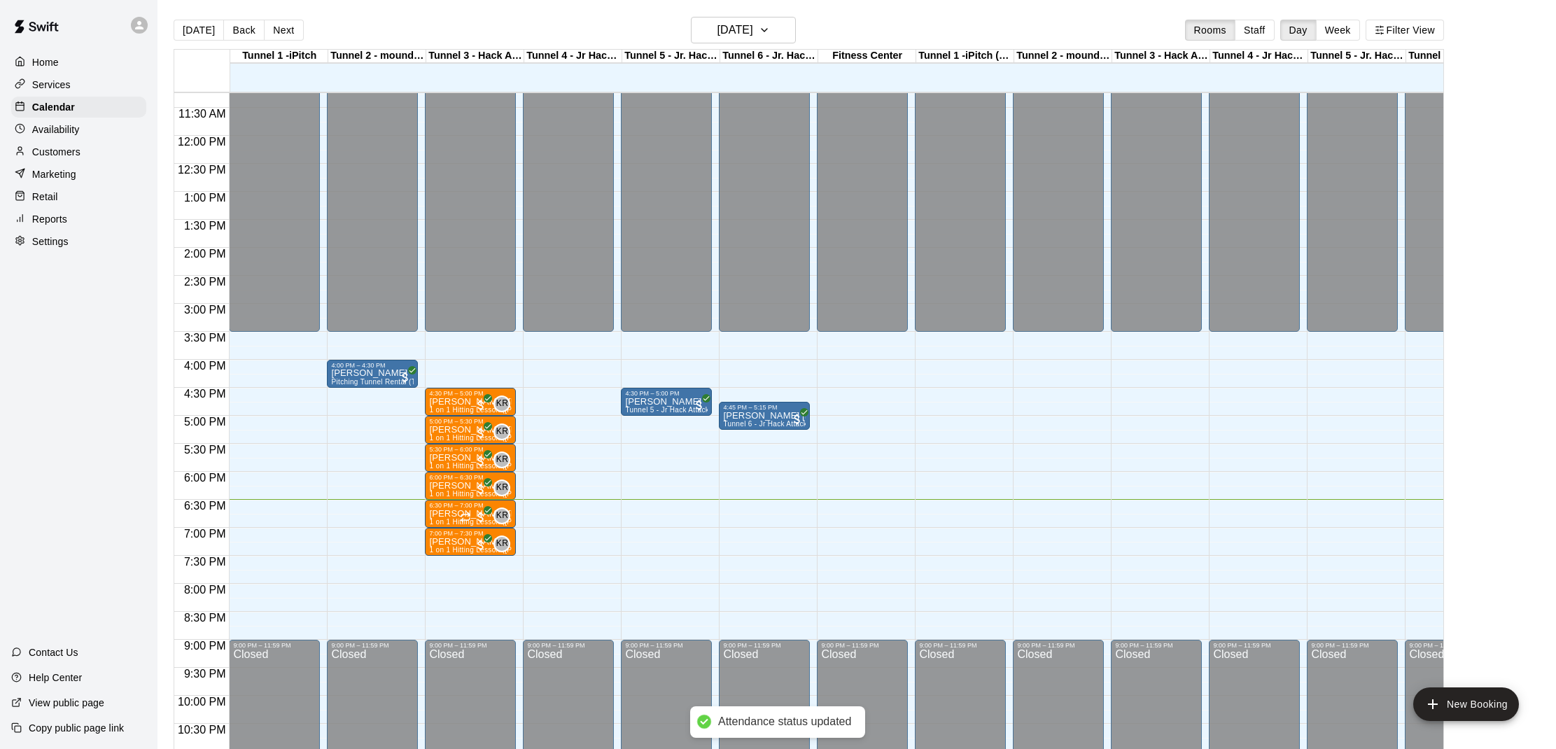
scroll to position [627, 0]
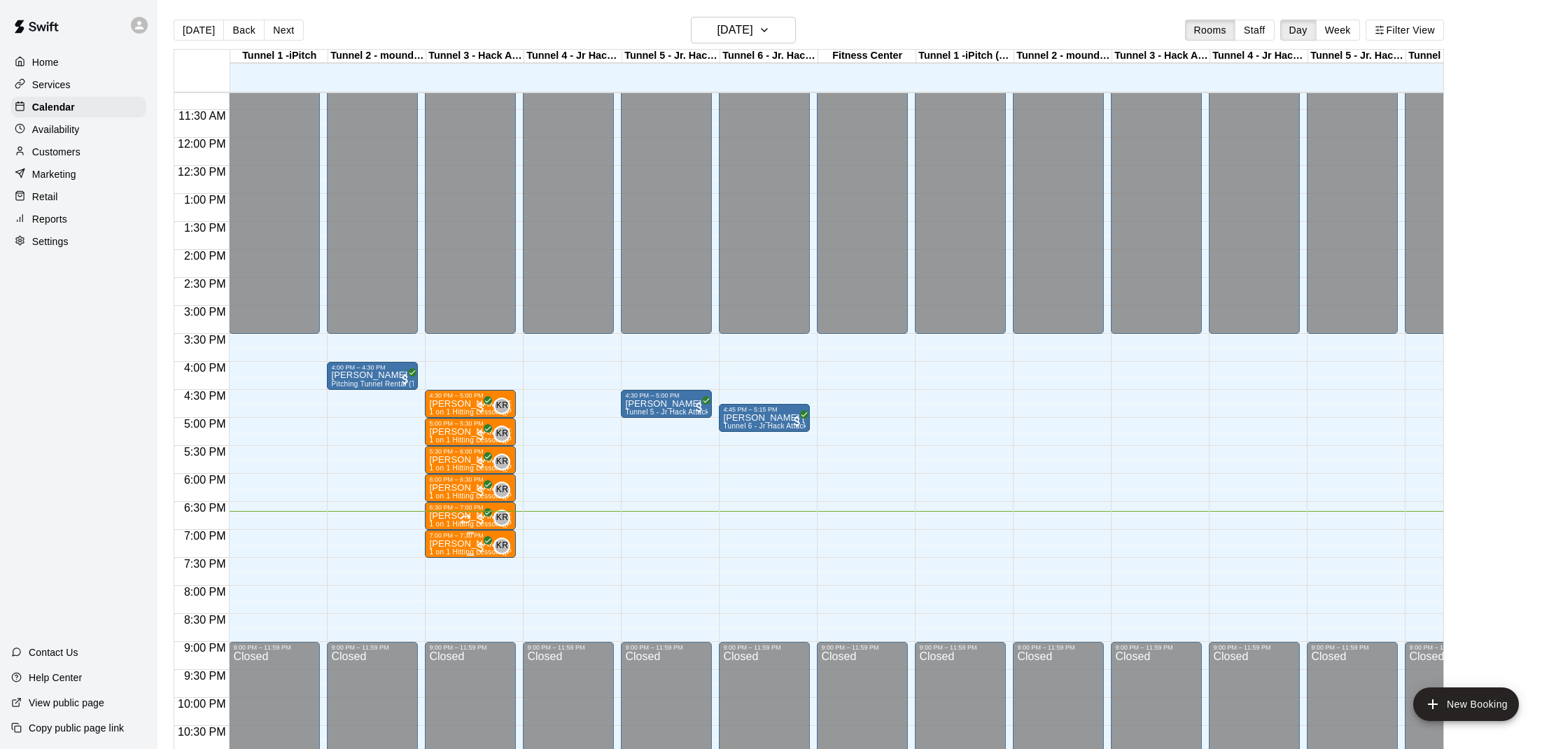
click at [443, 544] on p "[PERSON_NAME]" at bounding box center [470, 544] width 83 height 0
click at [446, 591] on img "edit" at bounding box center [444, 592] width 16 height 16
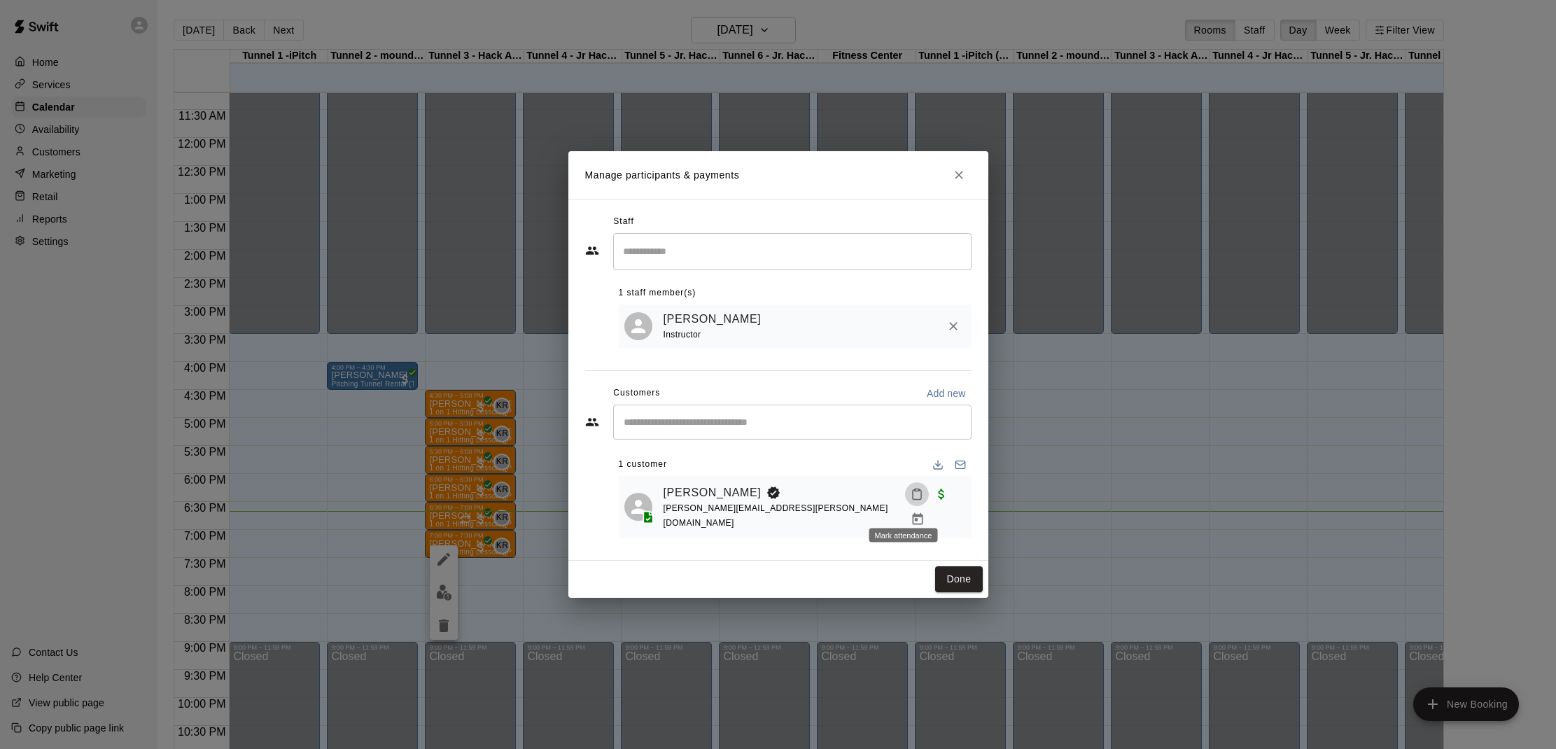
click at [910, 500] on icon "Mark attendance" at bounding box center [916, 494] width 13 height 13
click at [941, 504] on li "[PERSON_NAME] attended" at bounding box center [990, 511] width 164 height 22
click at [957, 575] on button "Done" at bounding box center [958, 579] width 47 height 26
